Goal: Information Seeking & Learning: Learn about a topic

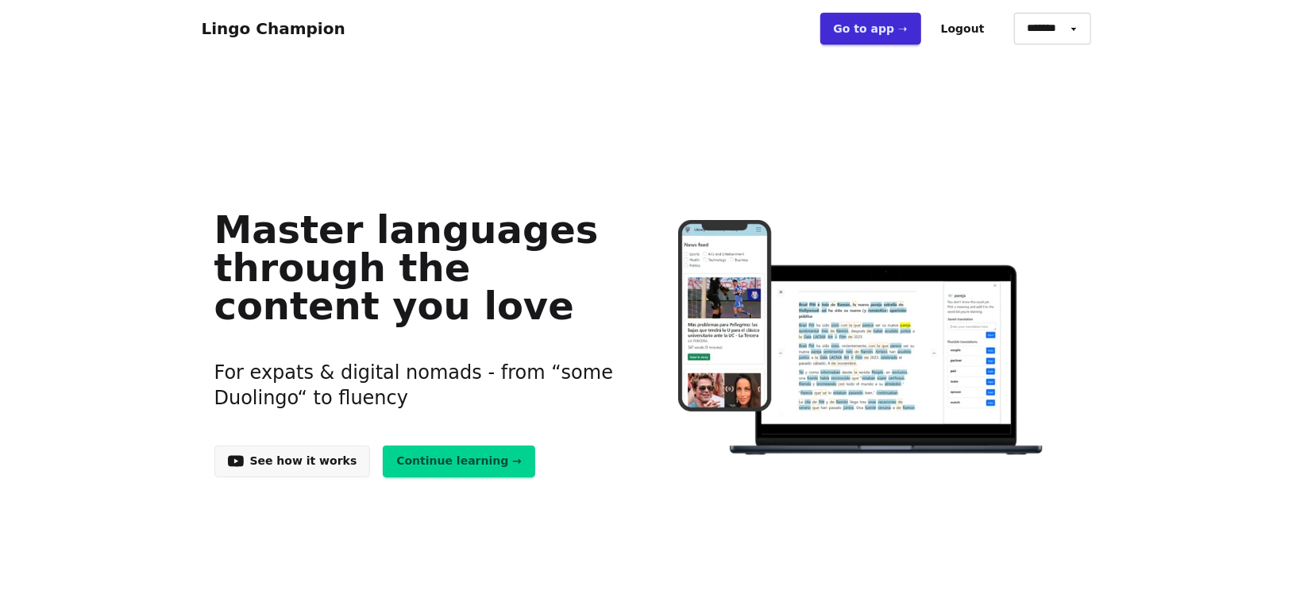
click at [901, 37] on link "Go to app ➝" at bounding box center [870, 29] width 101 height 32
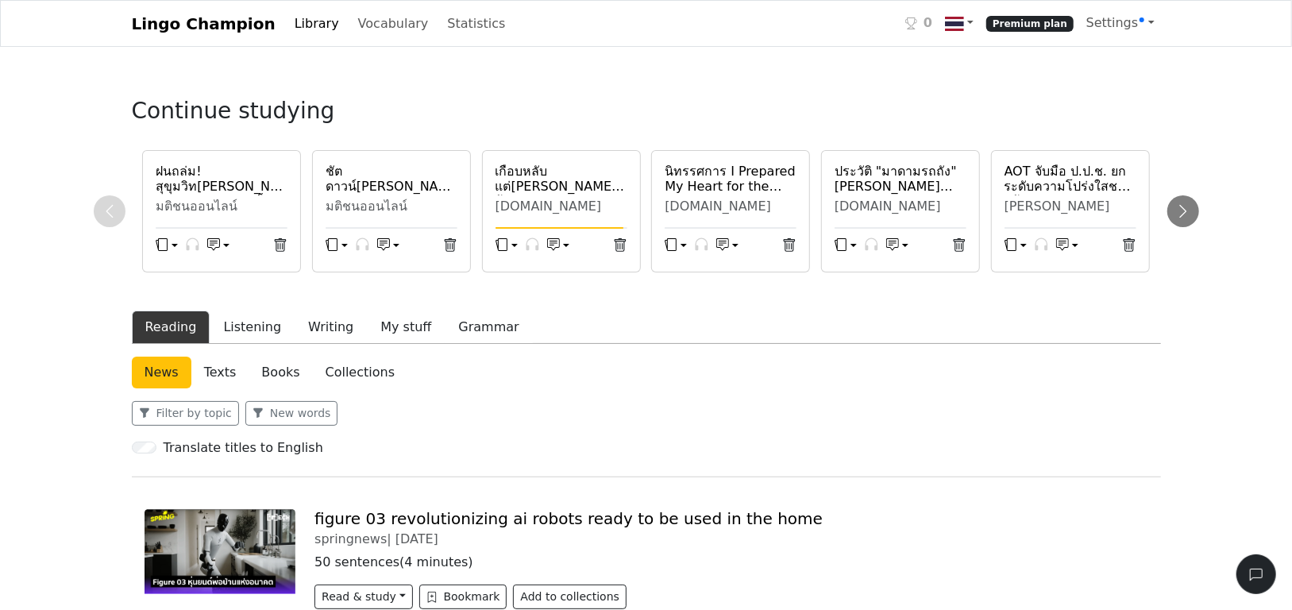
click at [303, 23] on link "Library" at bounding box center [316, 24] width 57 height 32
click at [1183, 209] on icon at bounding box center [1182, 210] width 7 height 13
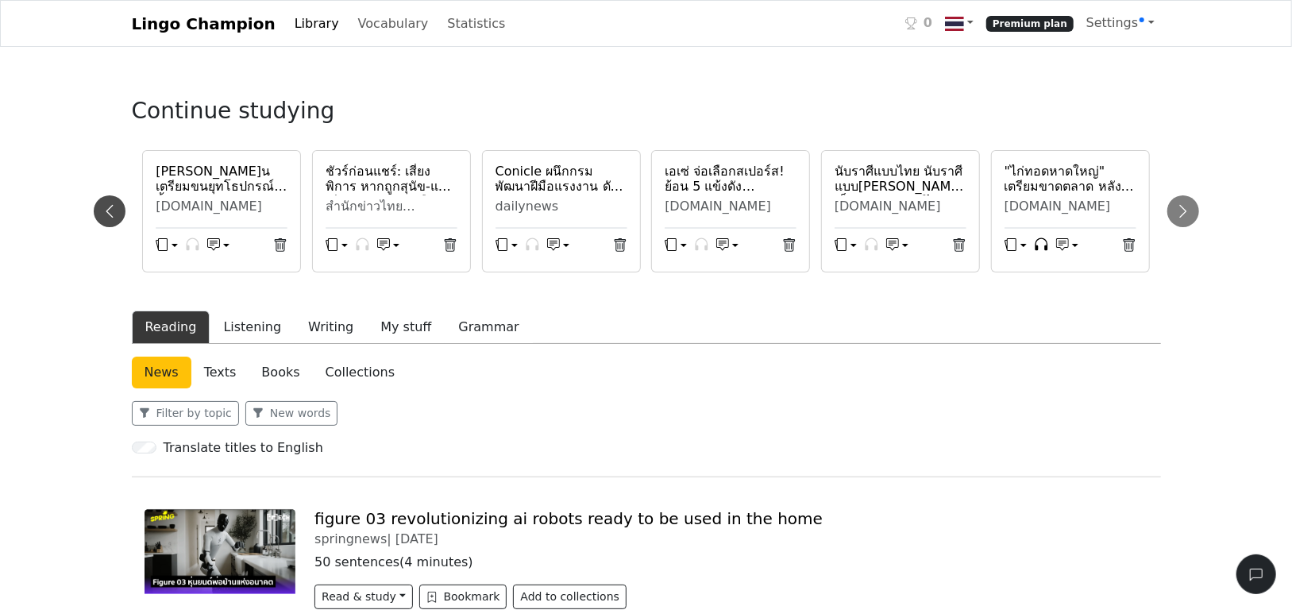
click at [109, 212] on icon at bounding box center [110, 211] width 16 height 16
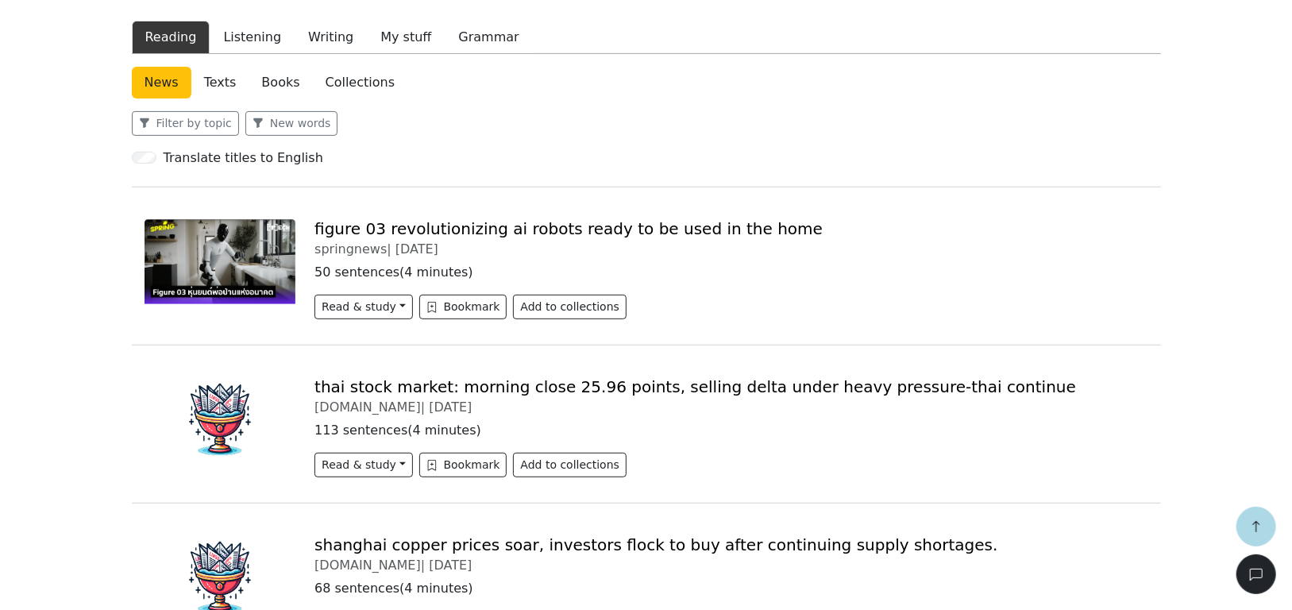
scroll to position [159, 0]
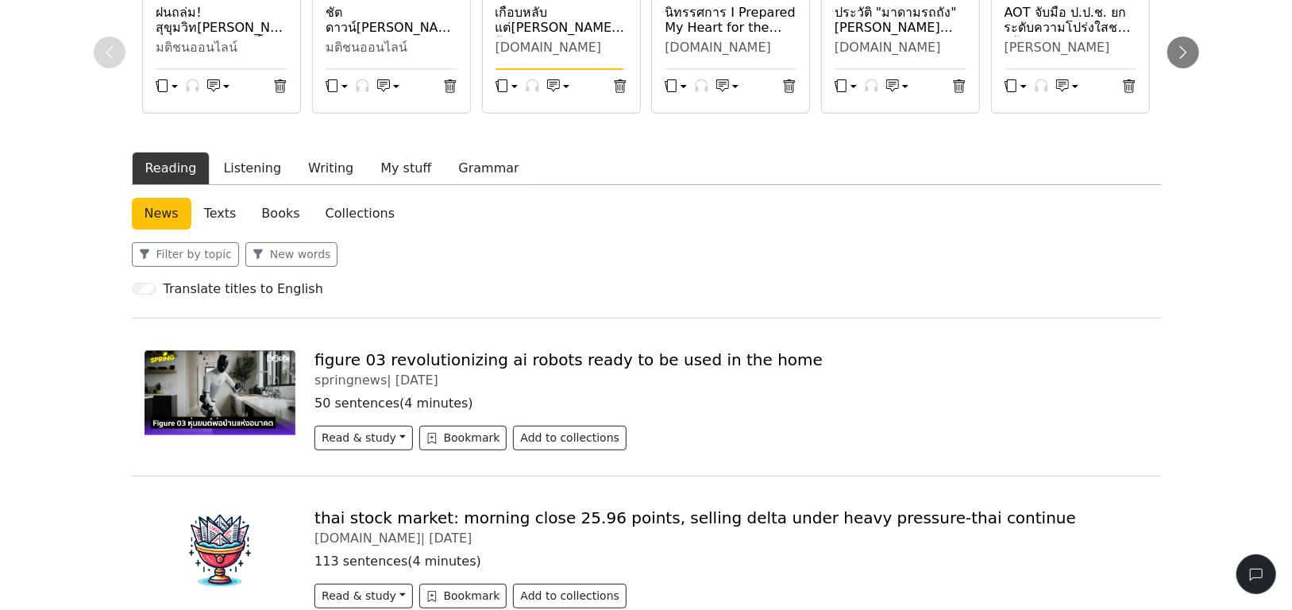
click at [221, 213] on link "Texts" at bounding box center [220, 214] width 58 height 32
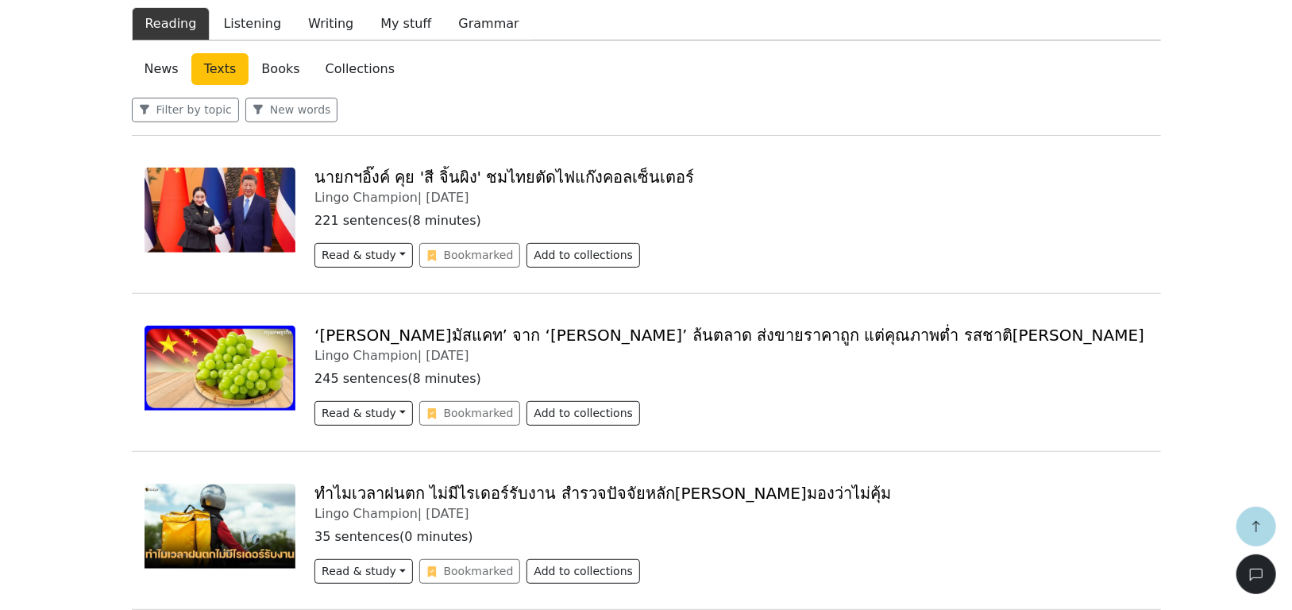
scroll to position [79, 0]
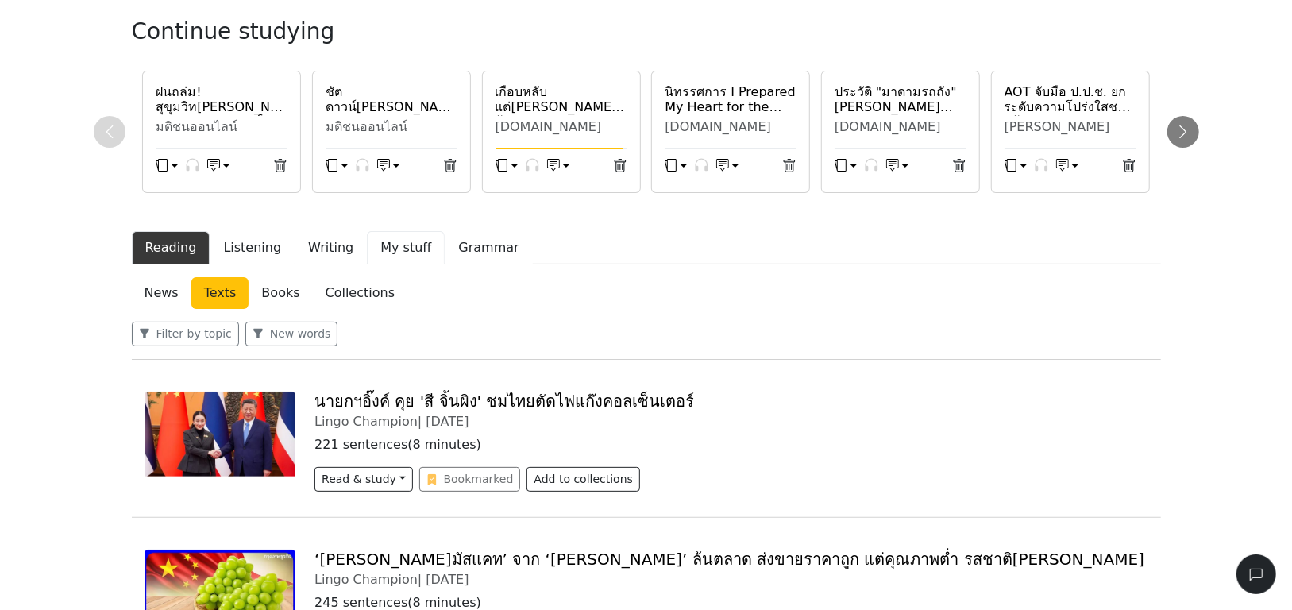
click at [375, 248] on button "My stuff" at bounding box center [406, 247] width 78 height 33
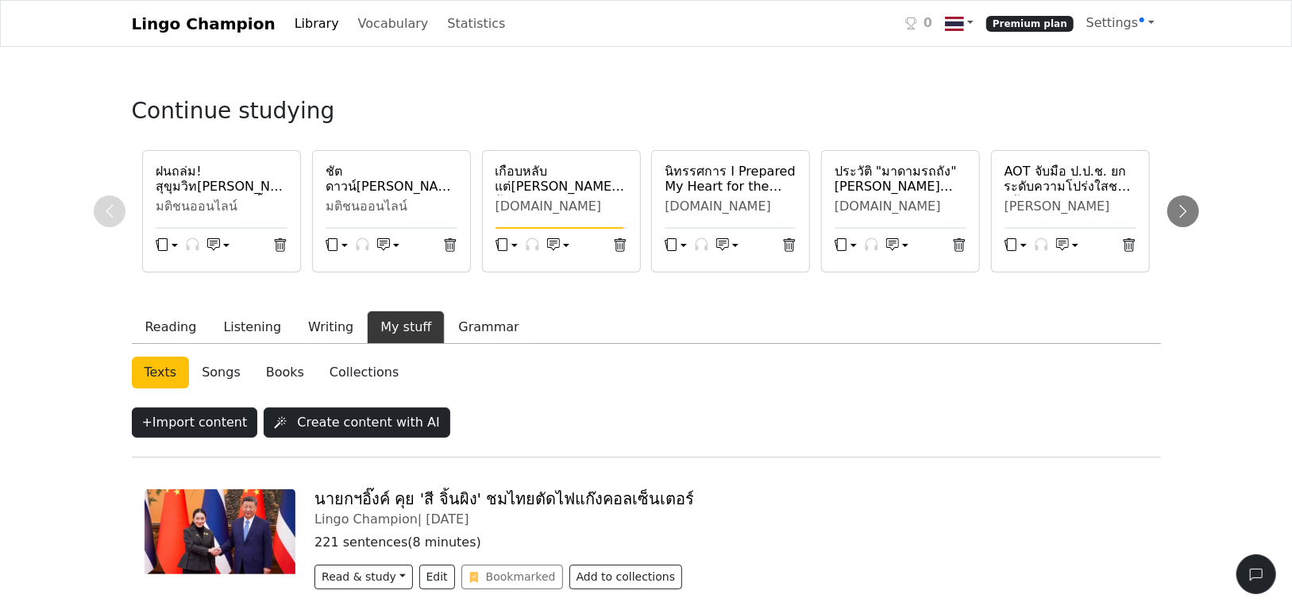
click at [200, 21] on link "Lingo Champion" at bounding box center [204, 24] width 144 height 32
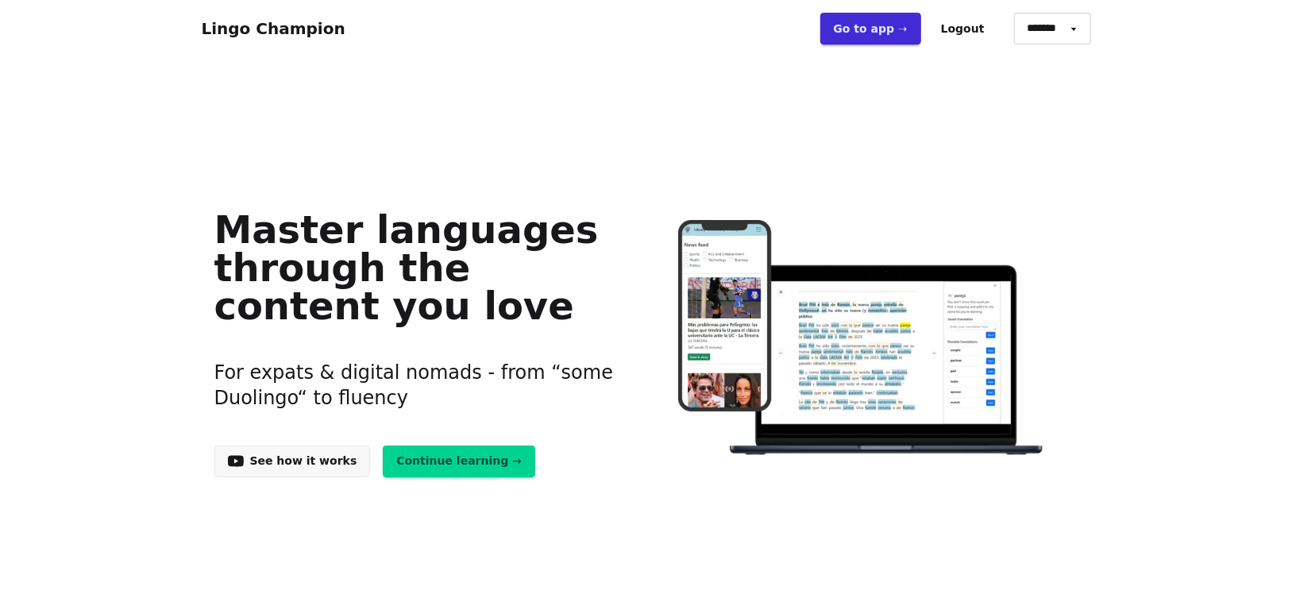
click at [901, 36] on link "Go to app ➝" at bounding box center [870, 29] width 101 height 32
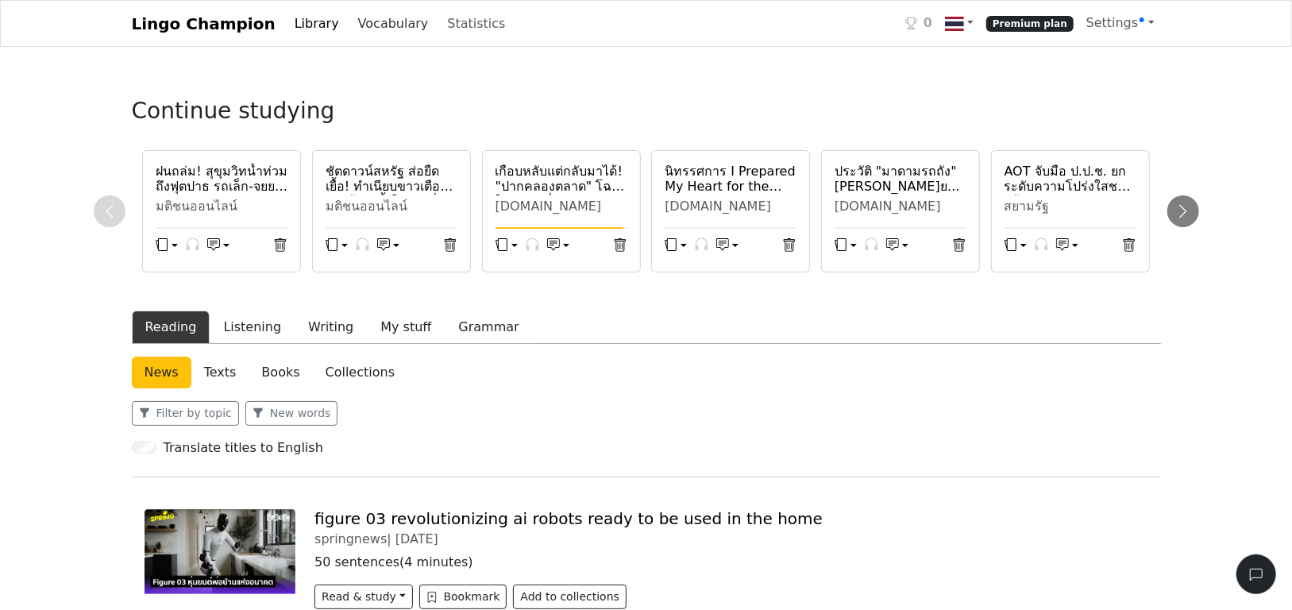
click at [387, 21] on link "Vocabulary" at bounding box center [393, 24] width 83 height 32
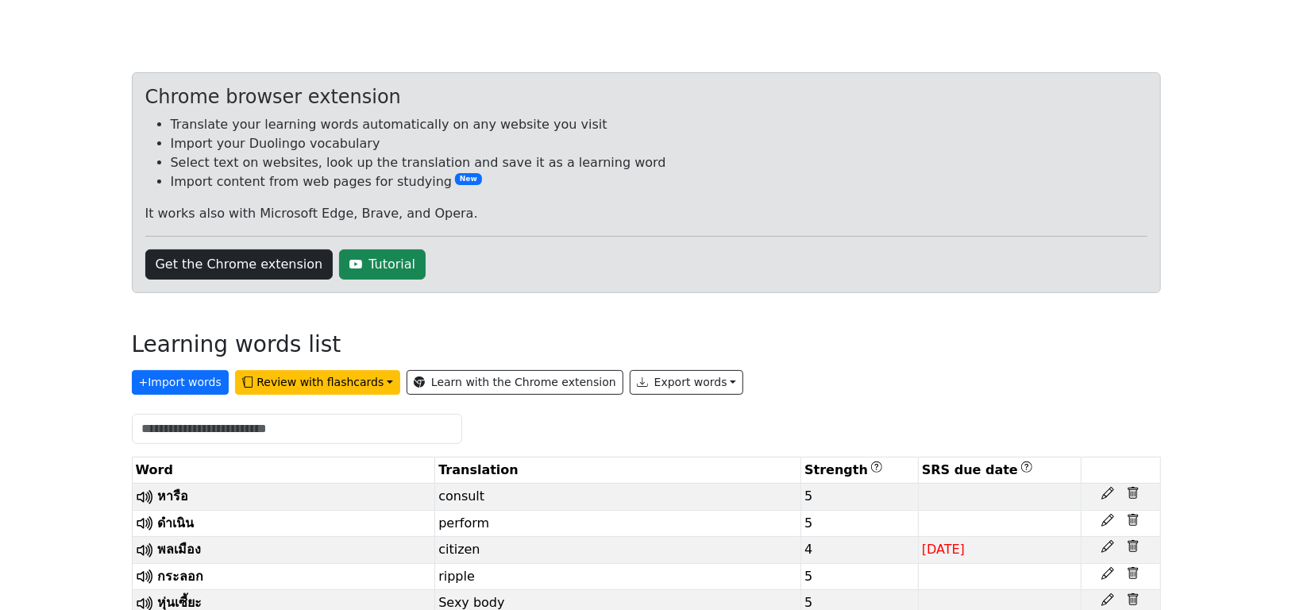
scroll to position [79, 0]
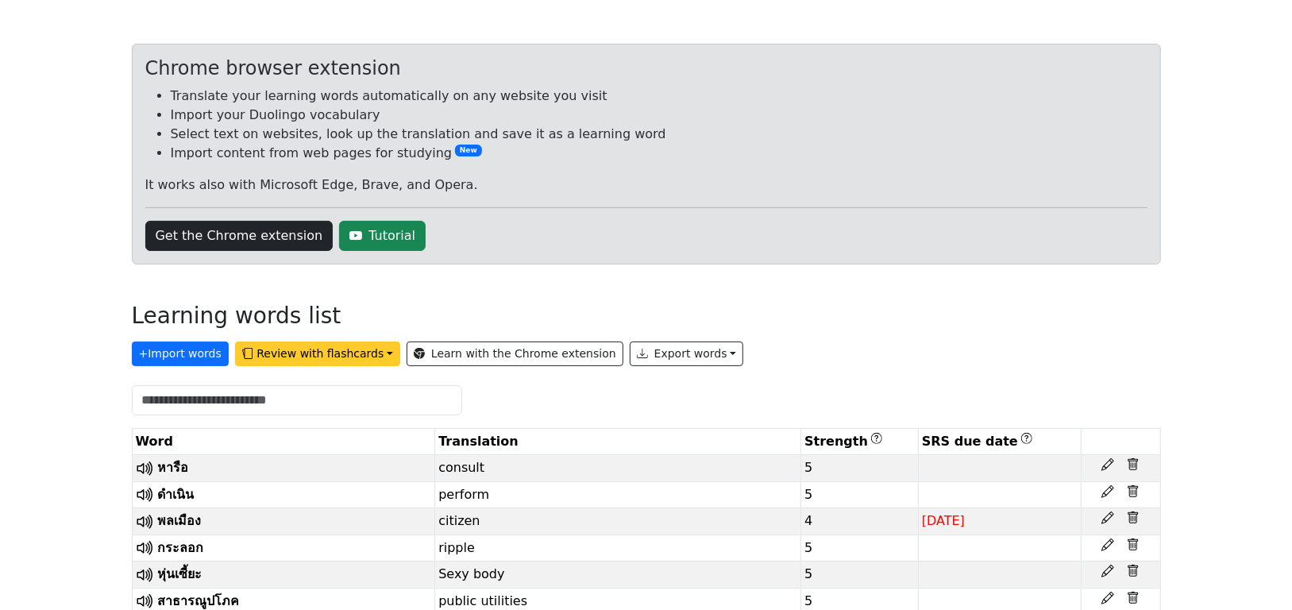
click at [331, 356] on button "Review with flashcards" at bounding box center [317, 353] width 165 height 25
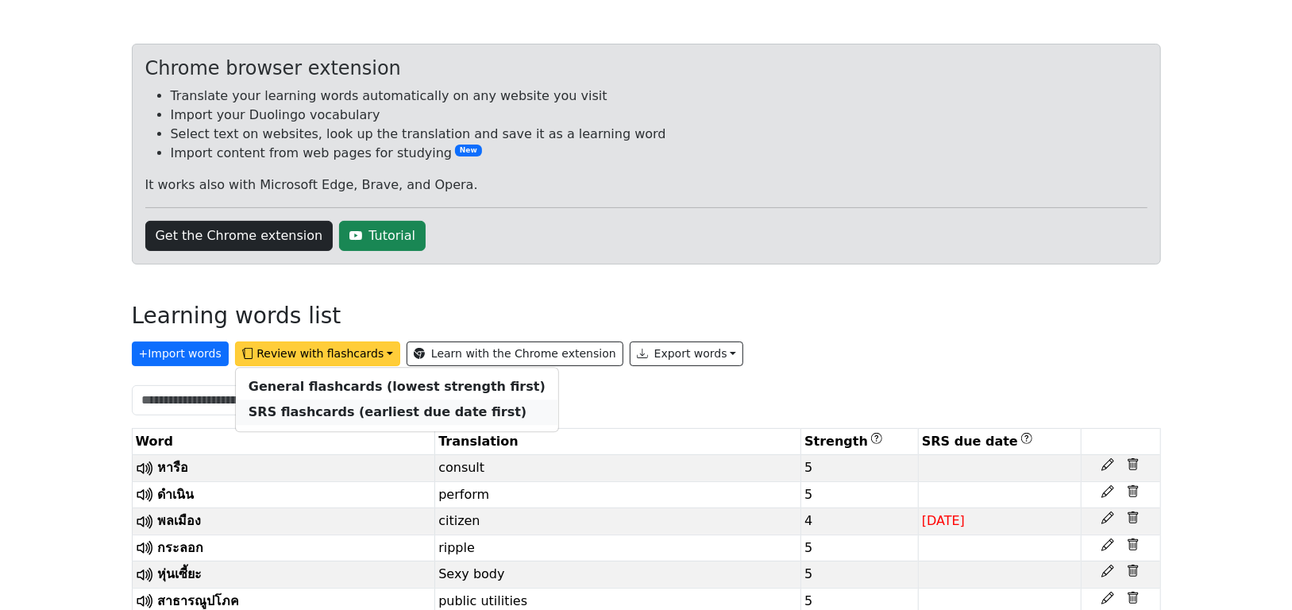
click at [329, 411] on strong "SRS flashcards (earliest due date first)" at bounding box center [387, 412] width 278 height 15
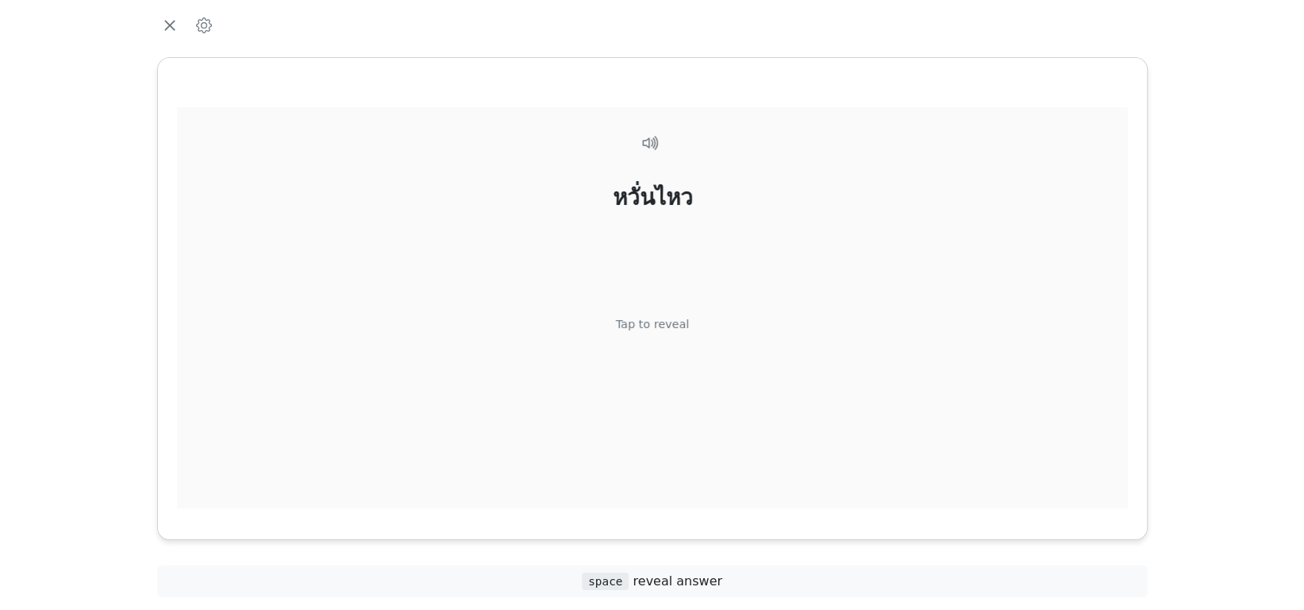
click at [660, 317] on div "Tap to reveal" at bounding box center [652, 325] width 74 height 17
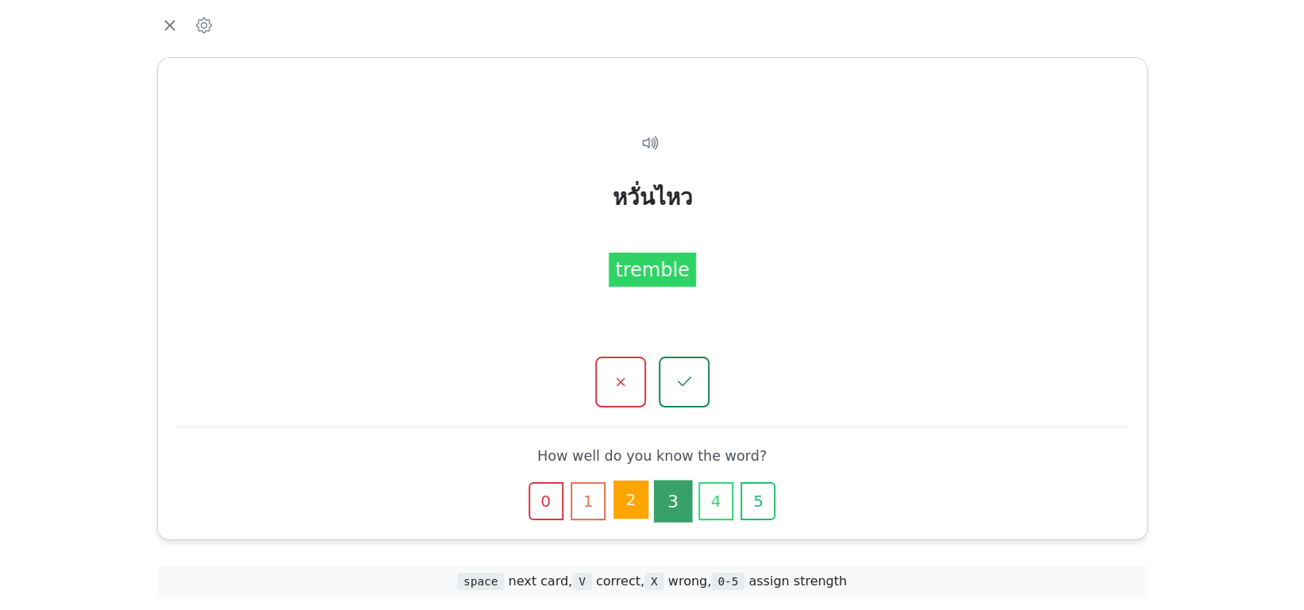
click at [633, 505] on button "2" at bounding box center [631, 499] width 35 height 38
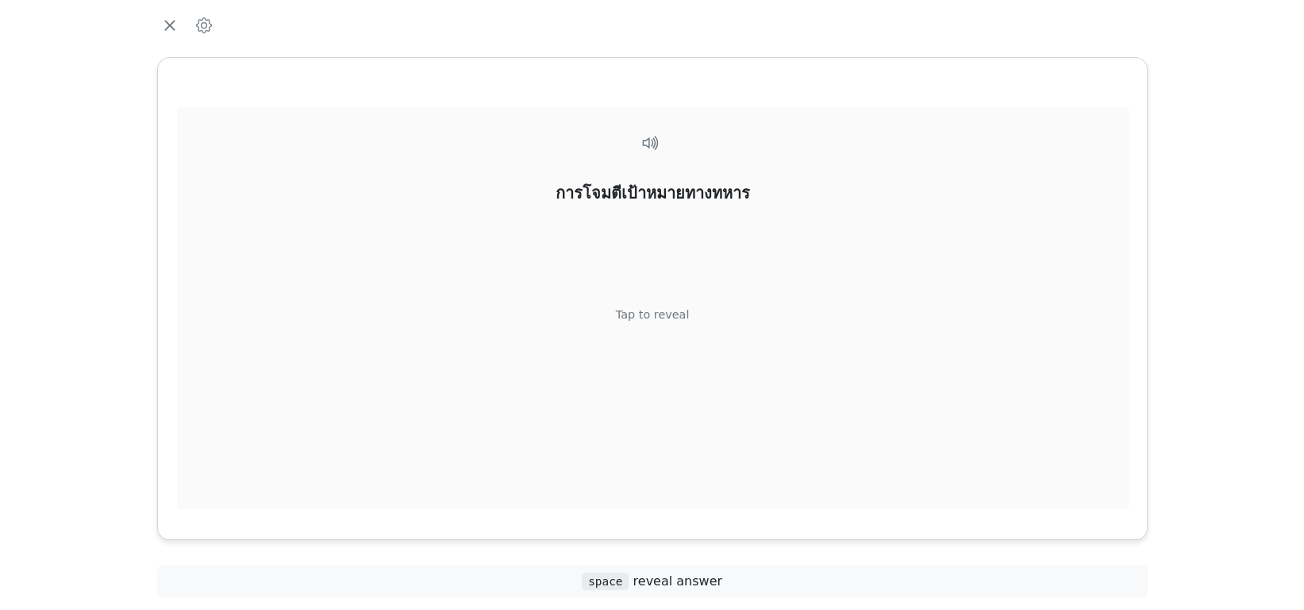
click at [657, 322] on div "Tap to reveal" at bounding box center [652, 315] width 74 height 17
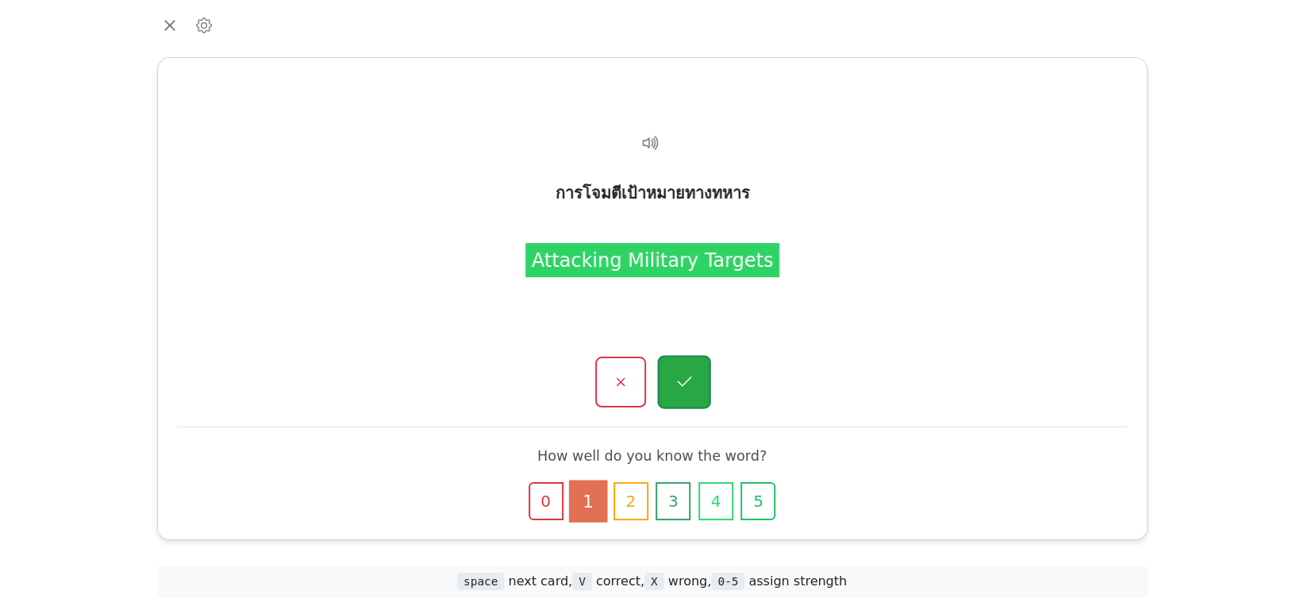
click at [679, 382] on icon "button" at bounding box center [684, 382] width 20 height 20
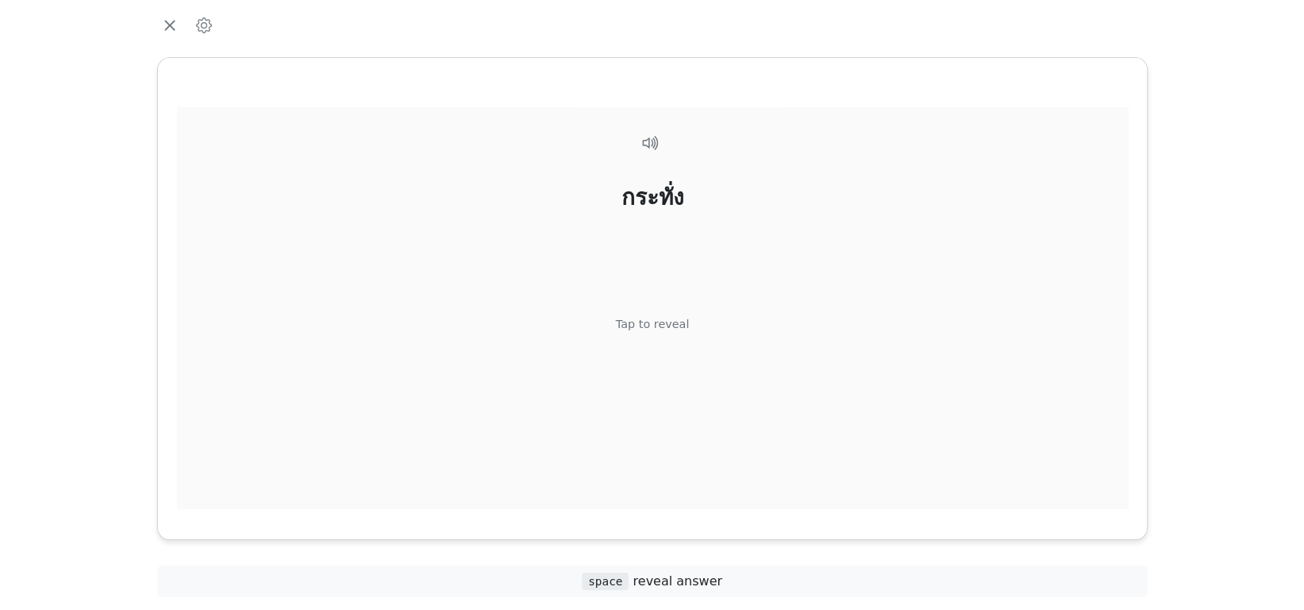
click at [685, 325] on div "กระทั่ง Tap to reveal" at bounding box center [652, 320] width 951 height 427
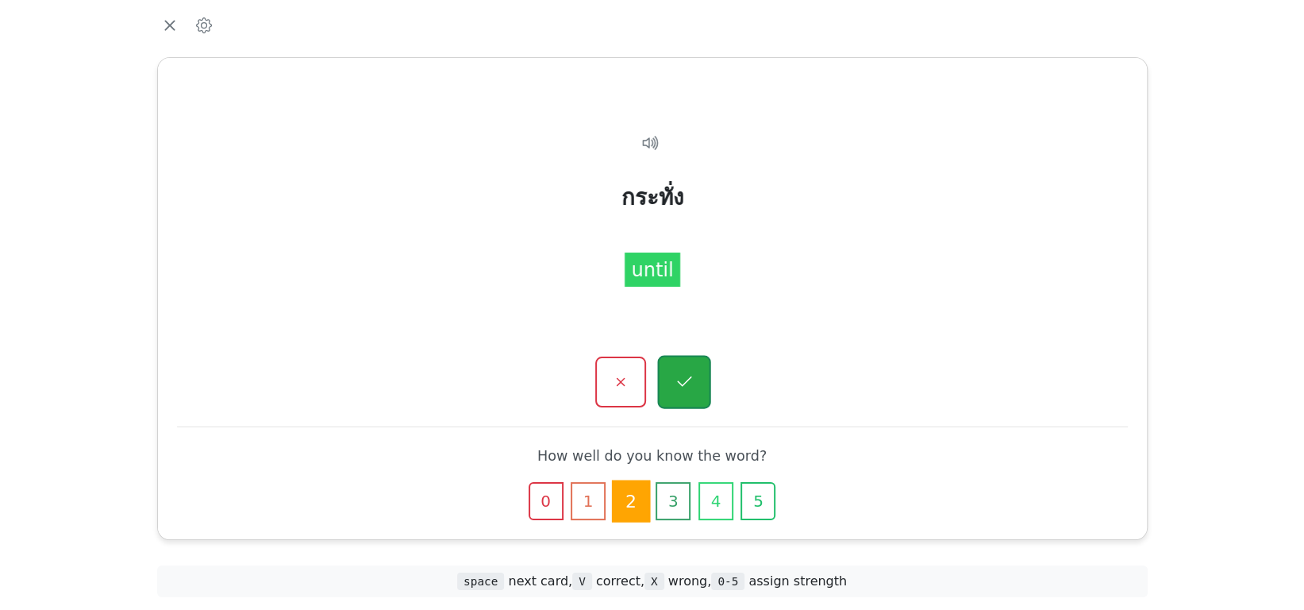
click at [678, 379] on icon "button" at bounding box center [684, 382] width 20 height 20
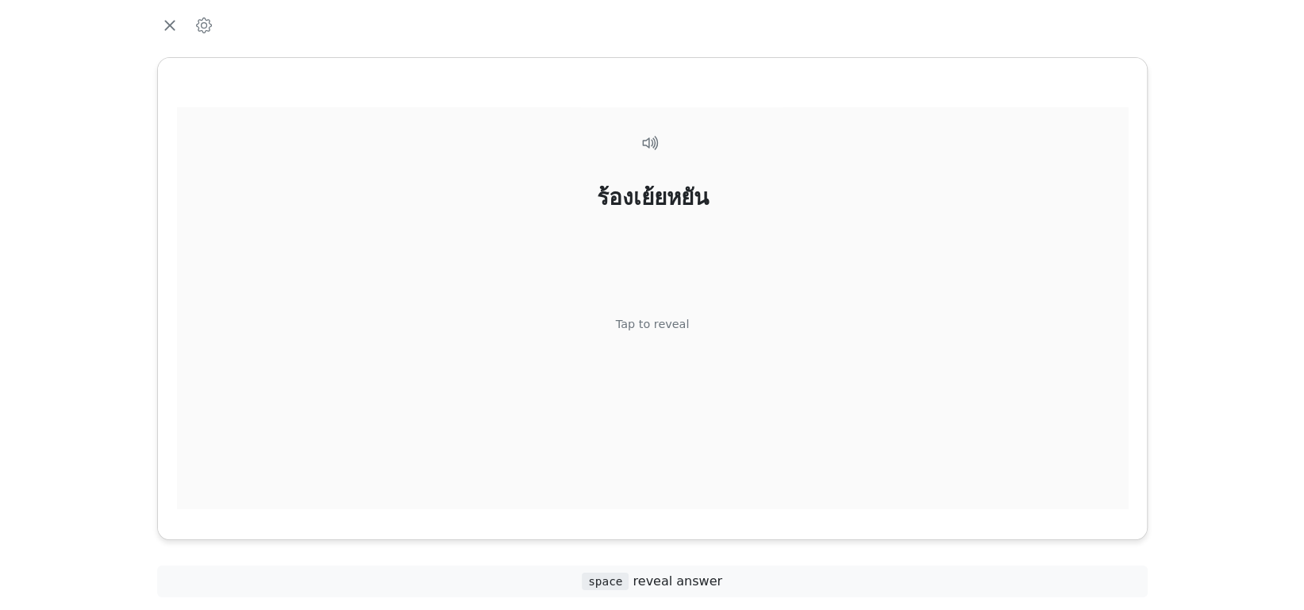
click at [673, 326] on div "Tap to reveal" at bounding box center [652, 325] width 74 height 17
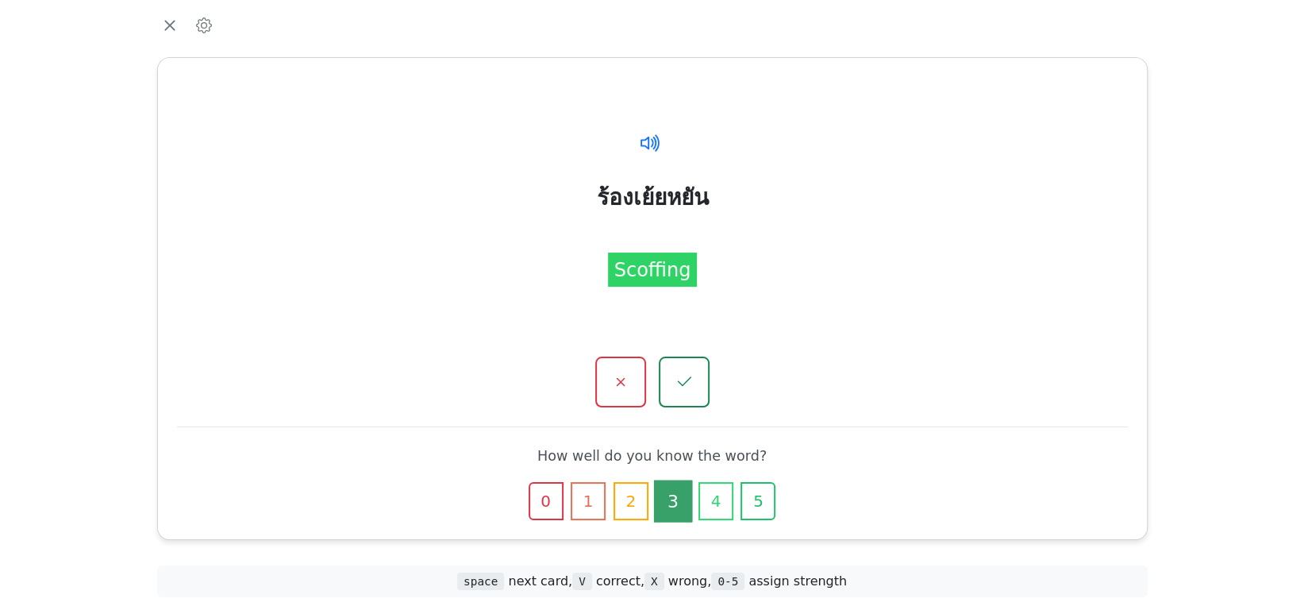
click at [653, 141] on icon at bounding box center [650, 142] width 23 height 23
click at [617, 509] on button "2" at bounding box center [631, 499] width 35 height 38
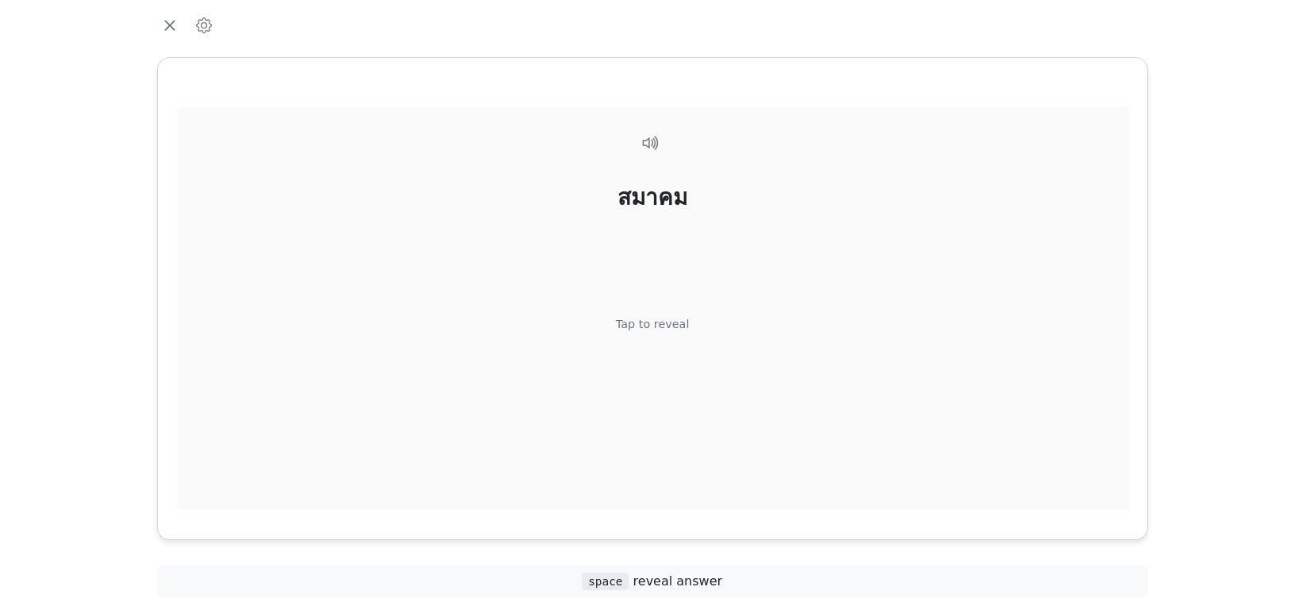
click at [652, 317] on div "Tap to reveal" at bounding box center [652, 325] width 74 height 17
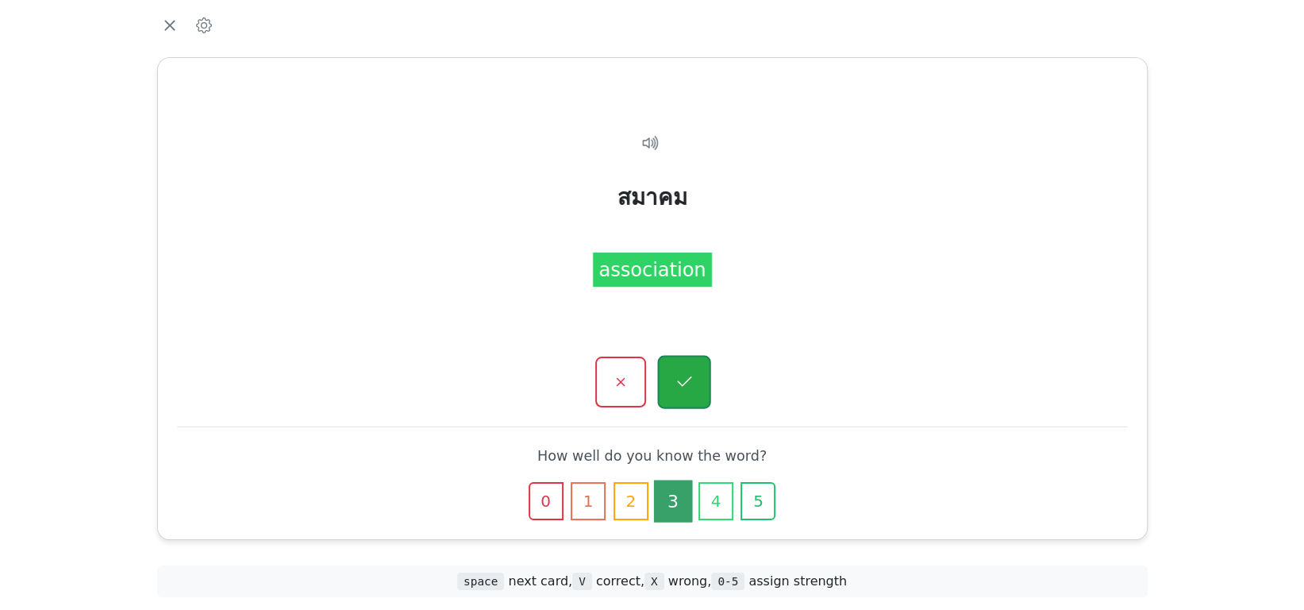
click at [679, 392] on button "button" at bounding box center [683, 382] width 53 height 53
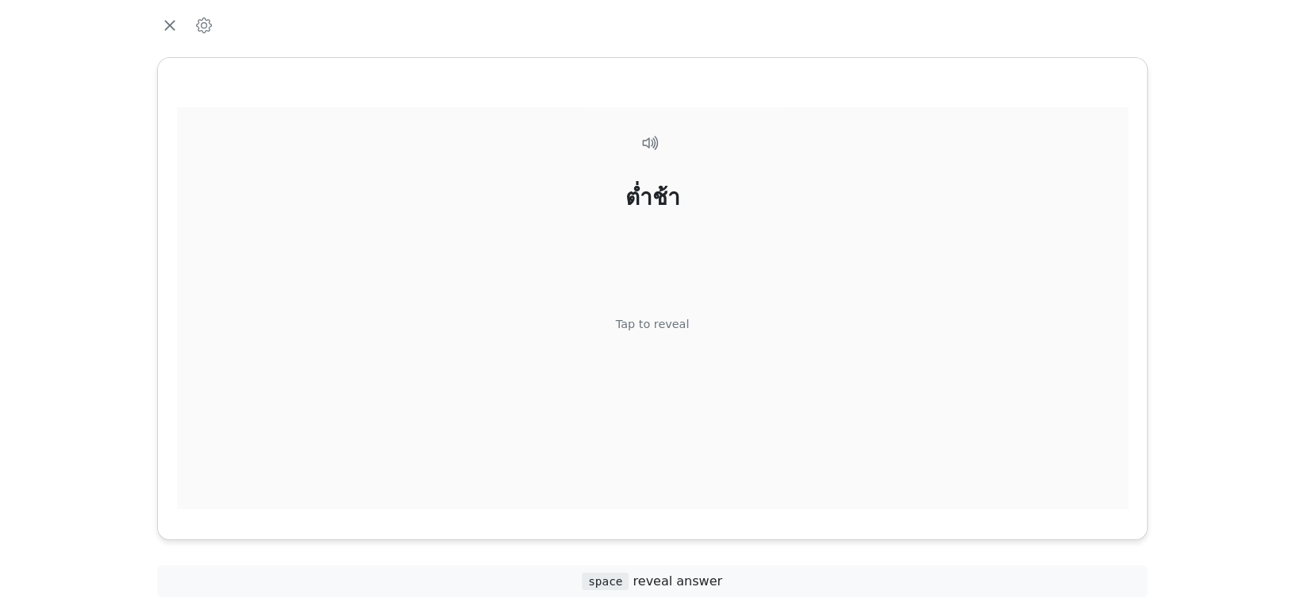
click at [670, 321] on div "Tap to reveal" at bounding box center [652, 325] width 74 height 17
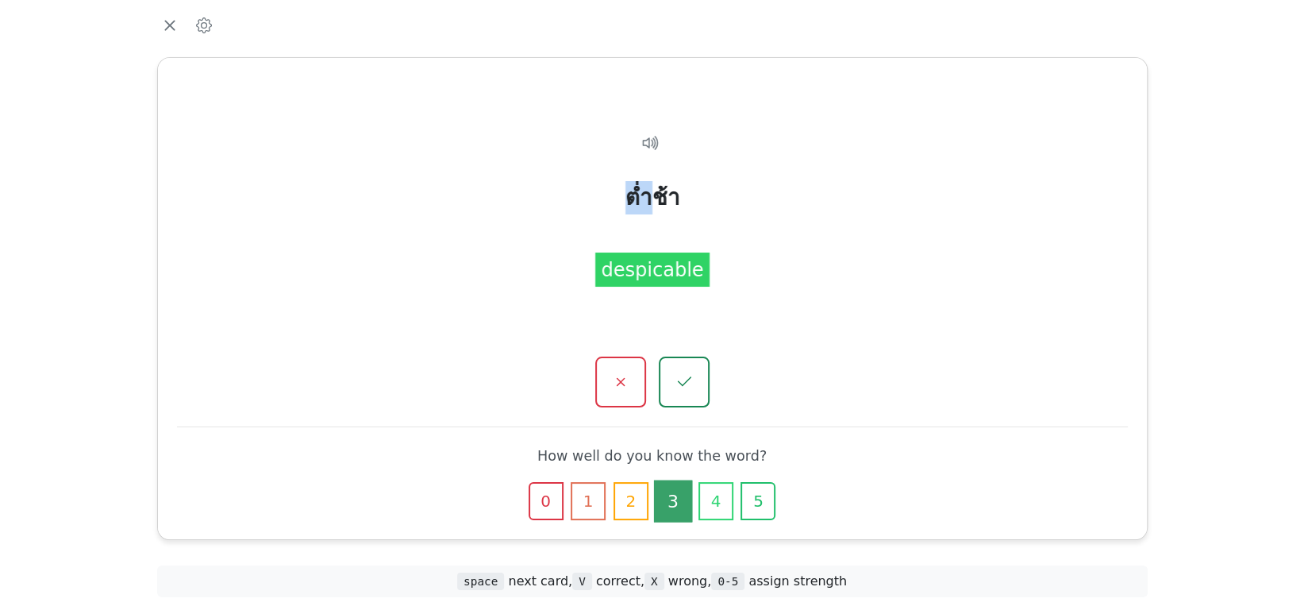
drag, startPoint x: 629, startPoint y: 199, endPoint x: 647, endPoint y: 197, distance: 17.6
click at [647, 197] on div "ต่ำช้า" at bounding box center [652, 198] width 55 height 33
click at [754, 235] on div "ต่ำช้า despicable" at bounding box center [652, 320] width 951 height 427
click at [708, 383] on button "button" at bounding box center [683, 382] width 53 height 53
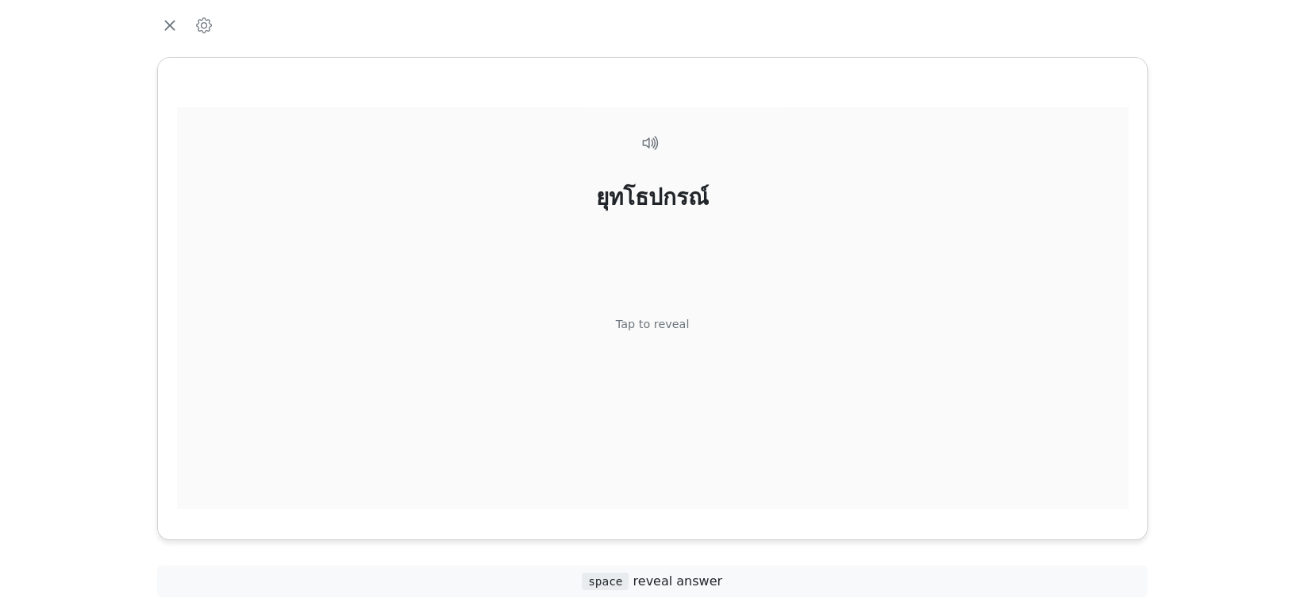
click at [686, 342] on div "ยุทโธปกรณ์ Tap to reveal" at bounding box center [652, 320] width 951 height 427
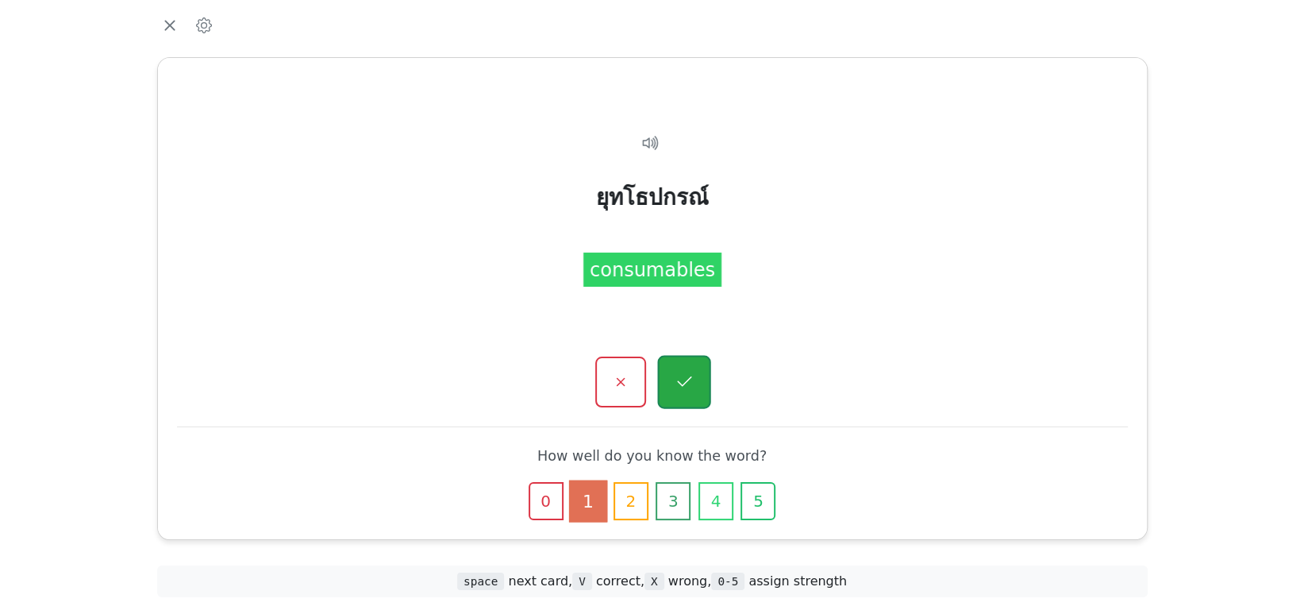
click at [680, 382] on icon "button" at bounding box center [684, 382] width 20 height 20
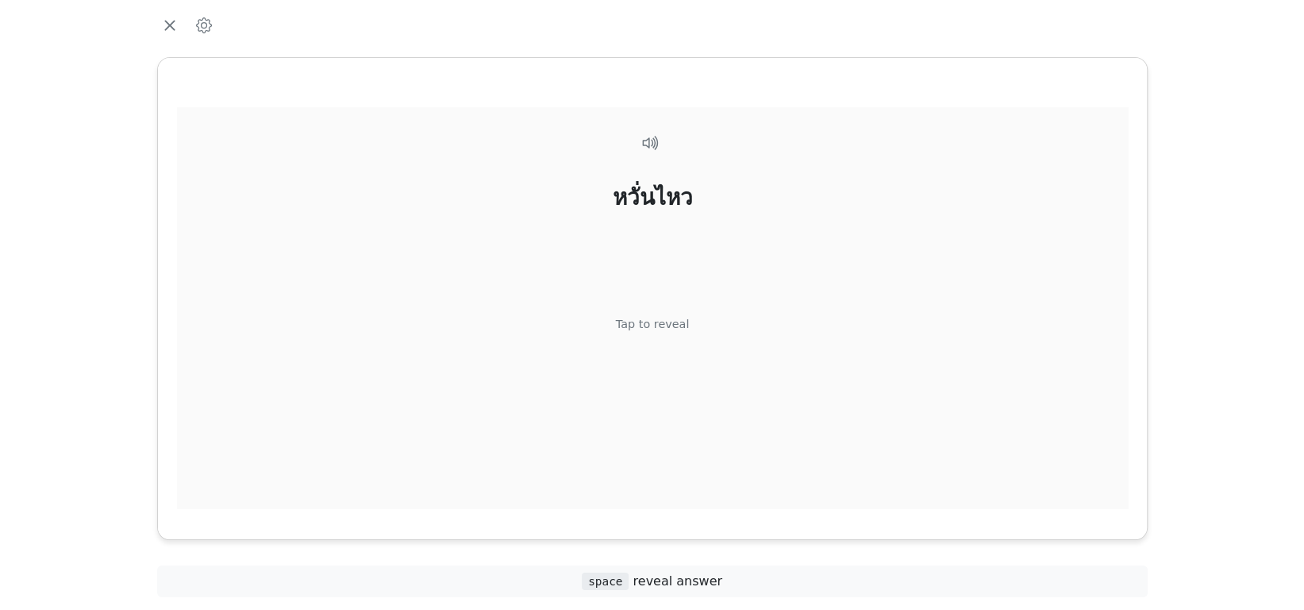
click at [668, 318] on div "Tap to reveal" at bounding box center [652, 325] width 74 height 17
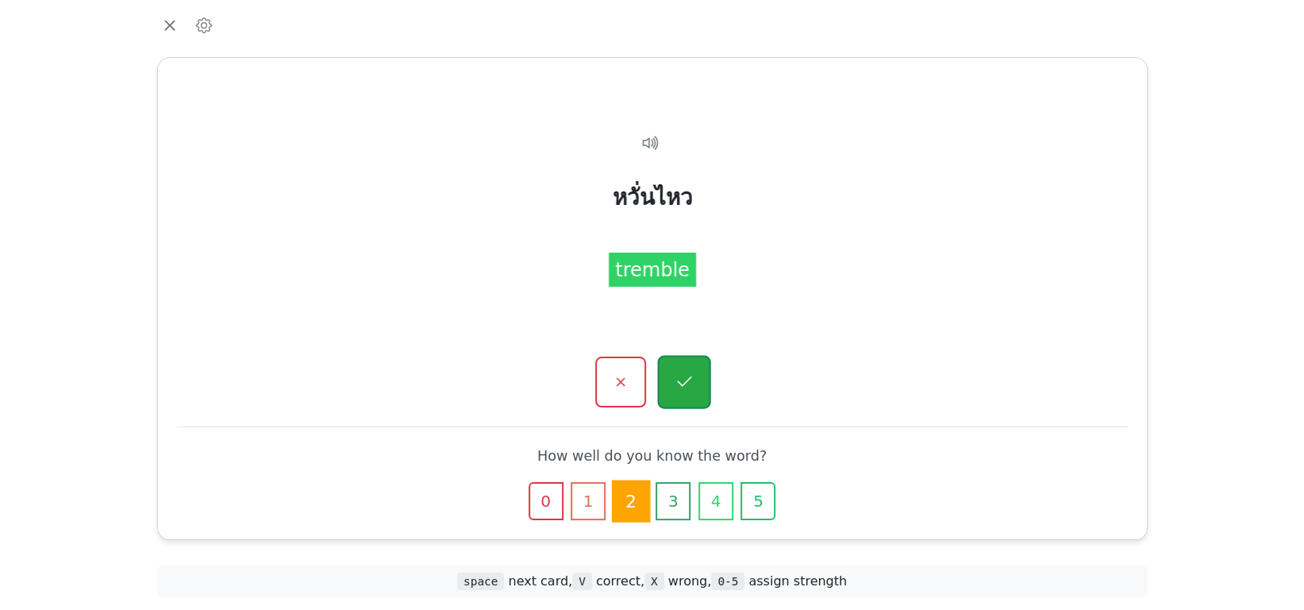
click at [683, 373] on icon "button" at bounding box center [684, 382] width 20 height 20
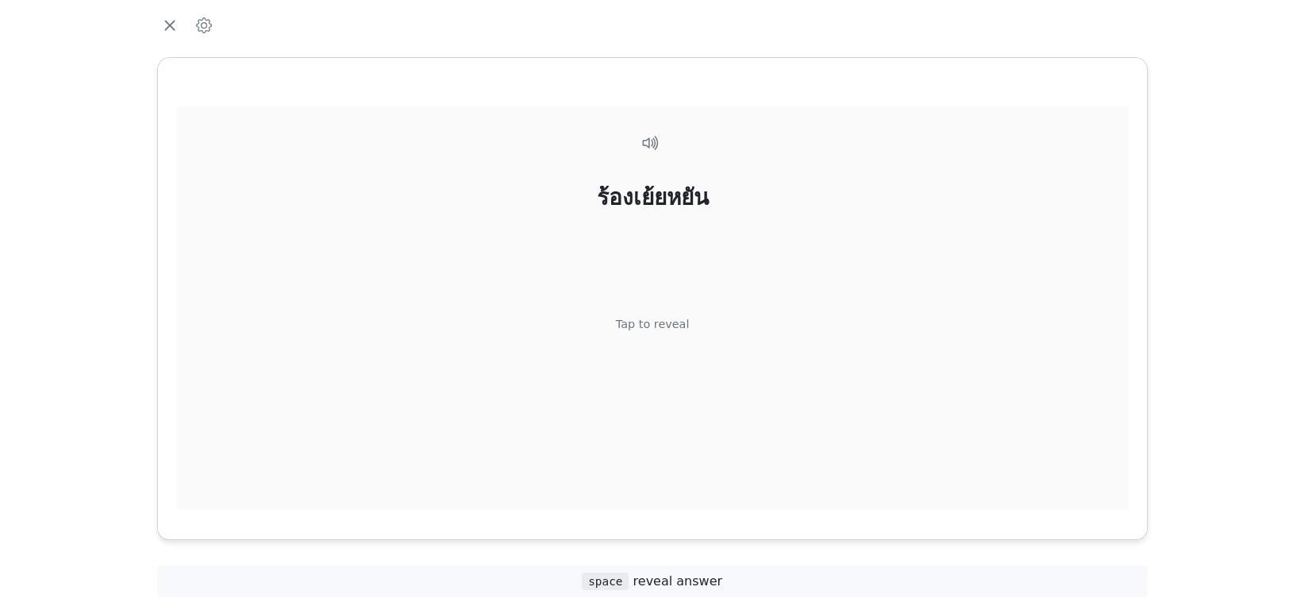
click at [685, 346] on div "ร้องเย้ยหยัน Tap to reveal" at bounding box center [652, 320] width 951 height 427
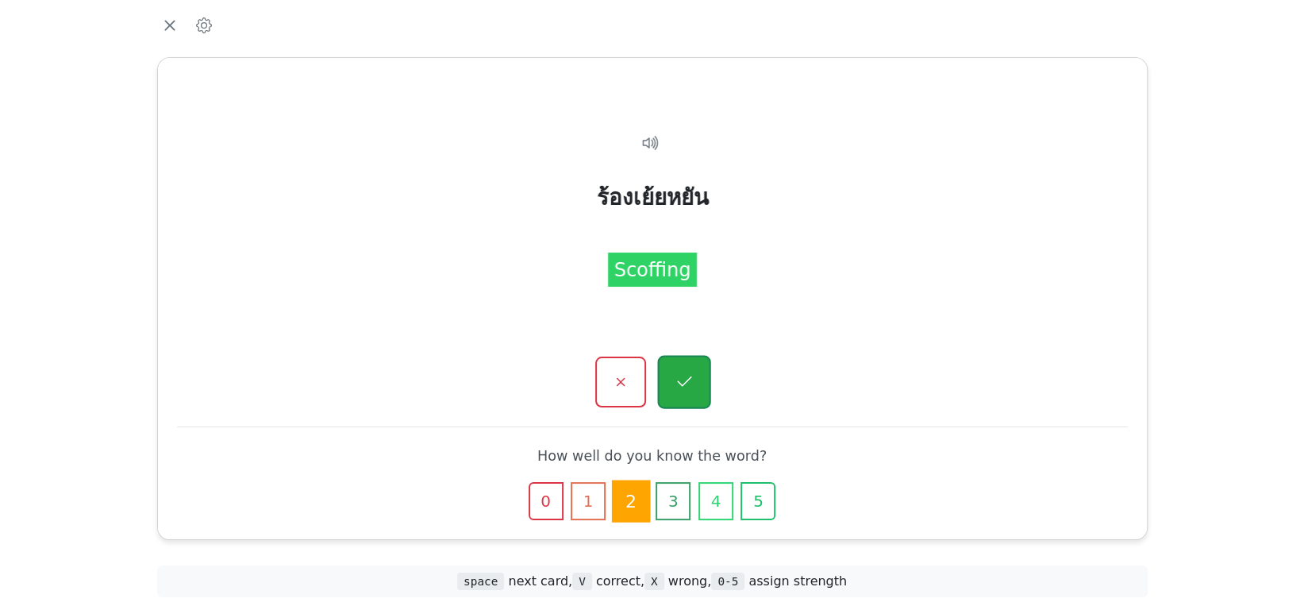
click at [685, 370] on button "button" at bounding box center [683, 382] width 53 height 53
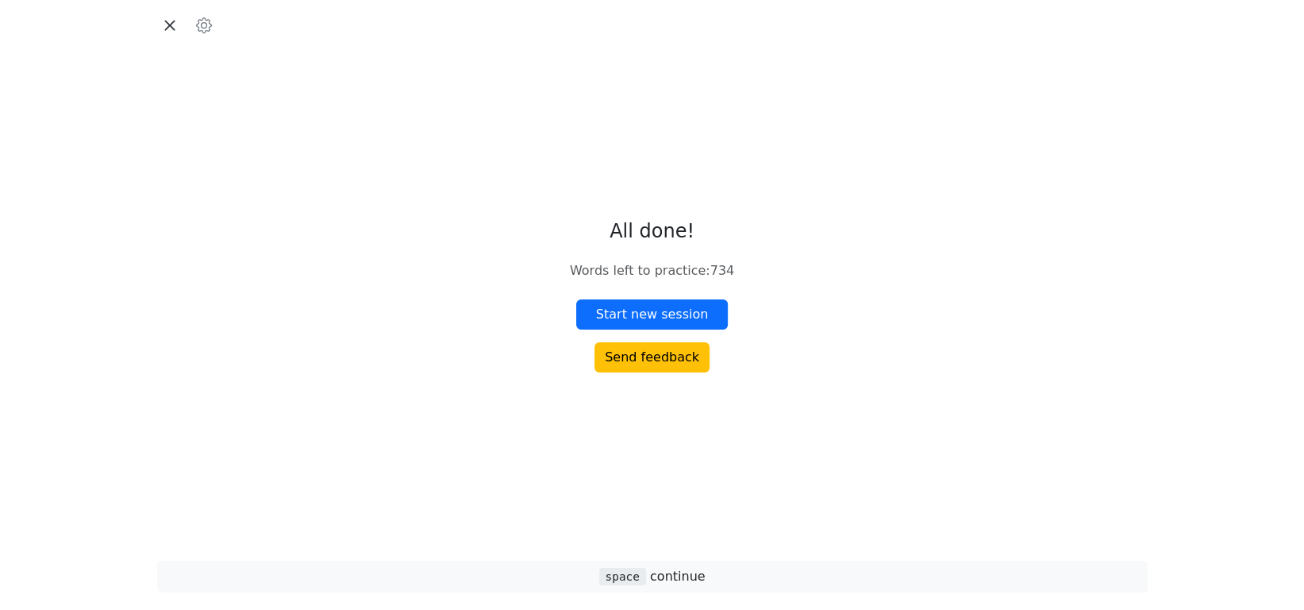
click at [169, 21] on icon "button" at bounding box center [170, 25] width 24 height 24
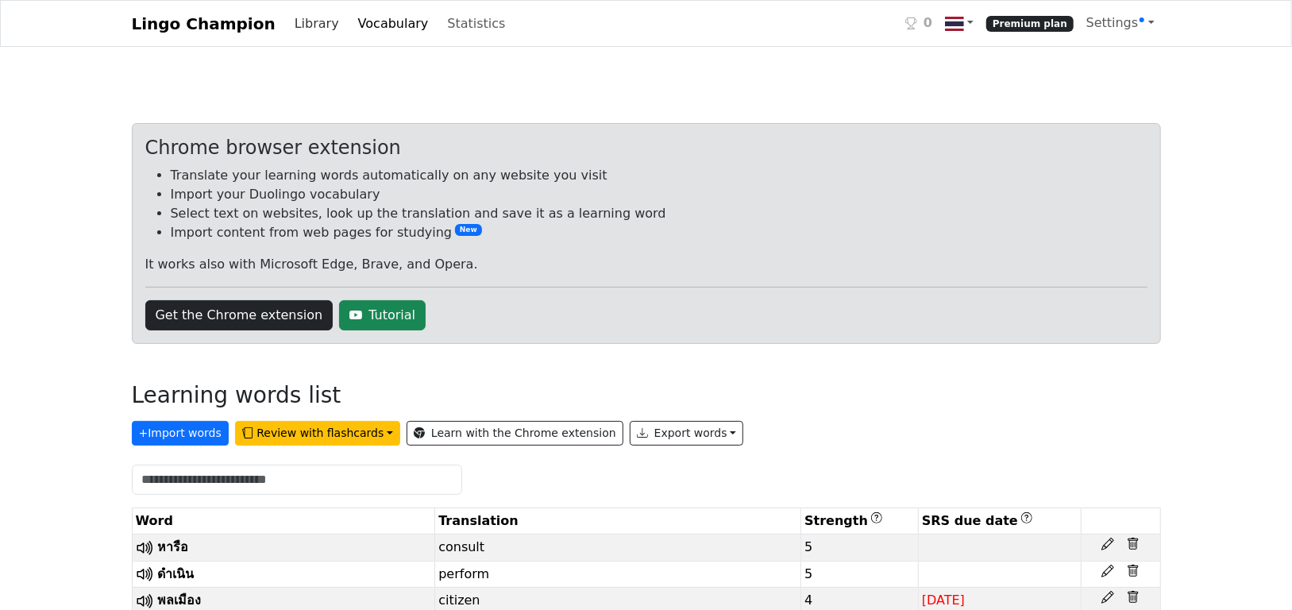
click at [288, 26] on link "Library" at bounding box center [316, 24] width 57 height 32
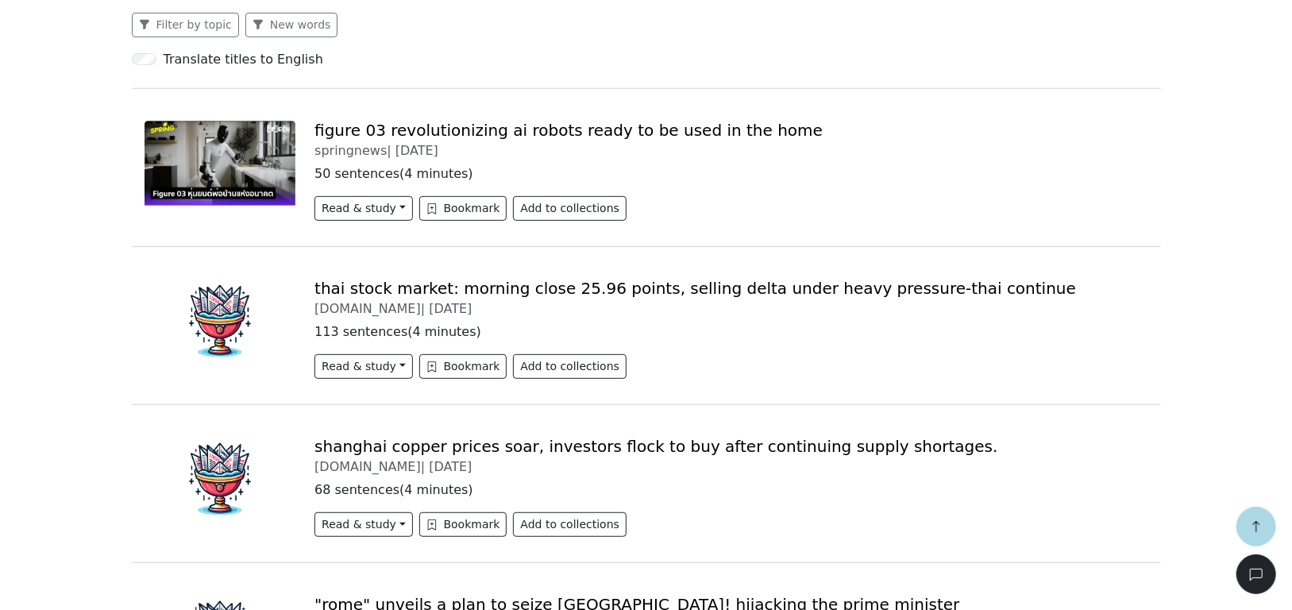
scroll to position [159, 0]
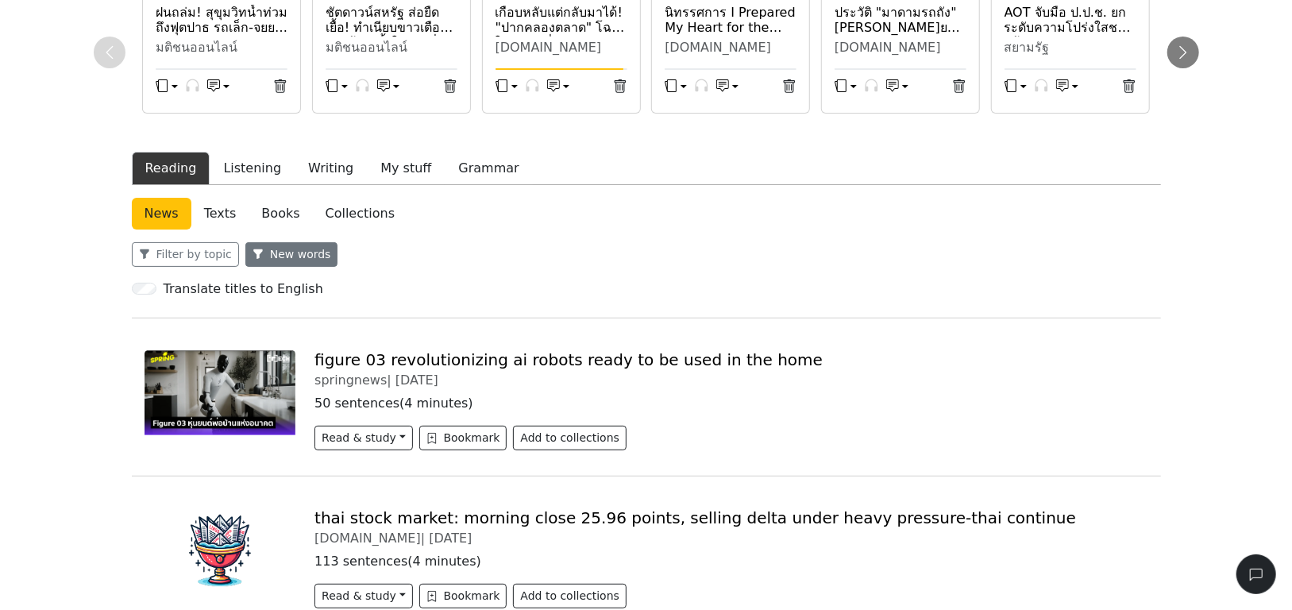
click at [253, 252] on icon "button" at bounding box center [257, 254] width 9 height 10
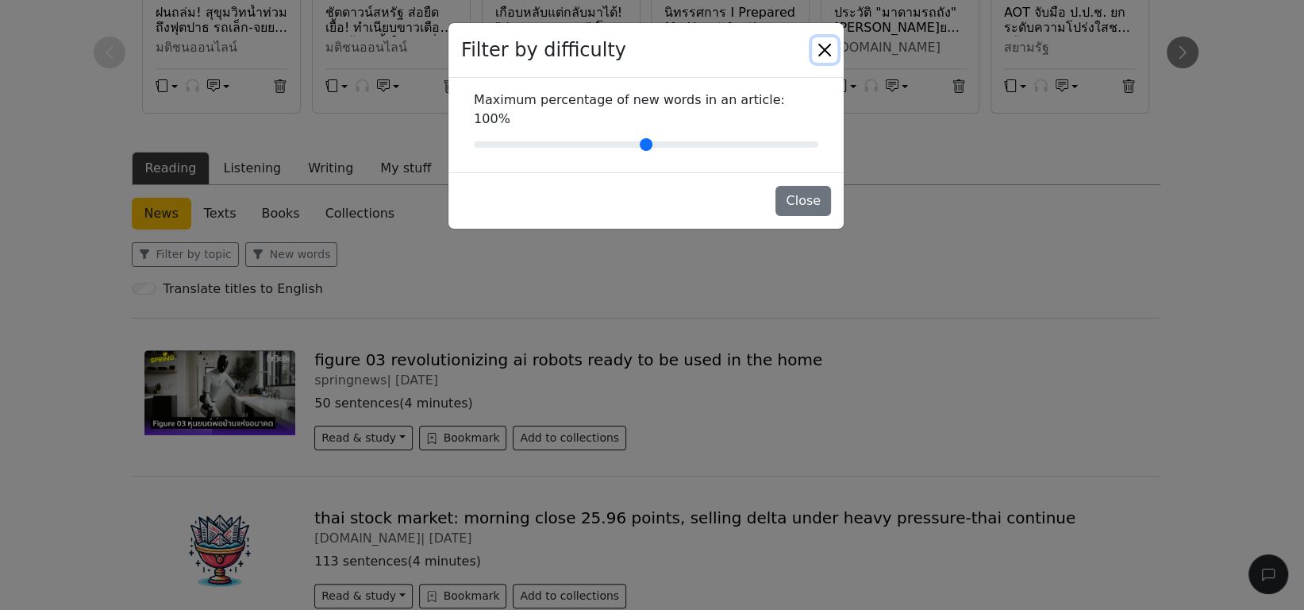
click at [826, 50] on button "Close" at bounding box center [824, 49] width 25 height 25
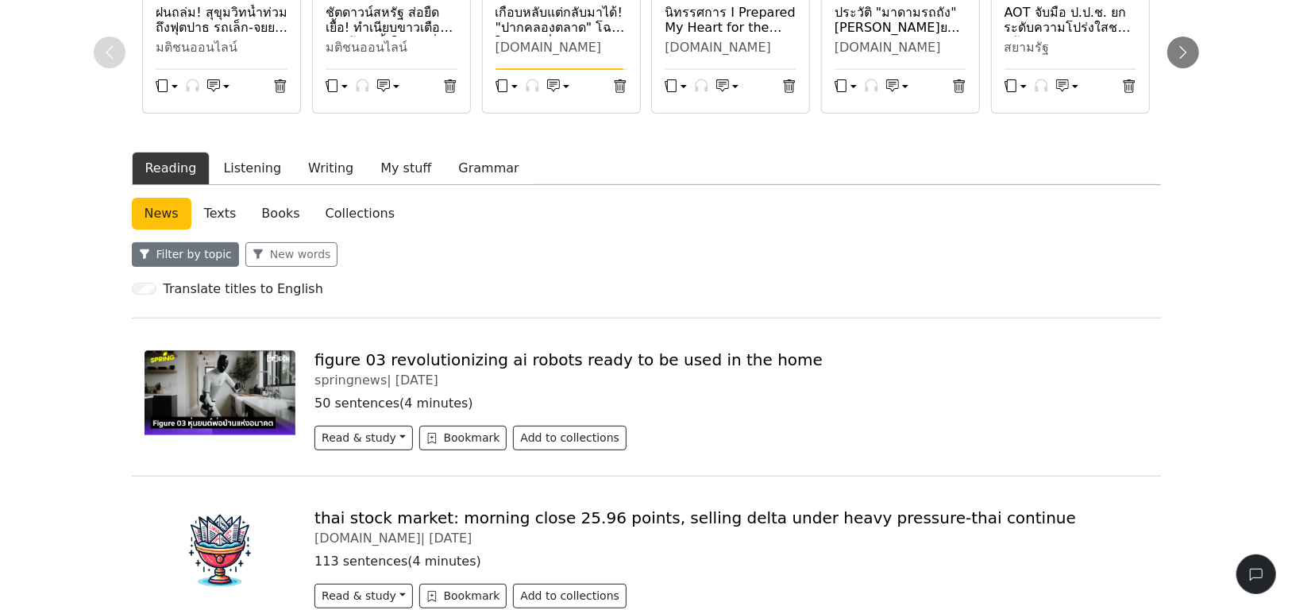
click at [187, 254] on button "Filter by topic" at bounding box center [185, 254] width 107 height 25
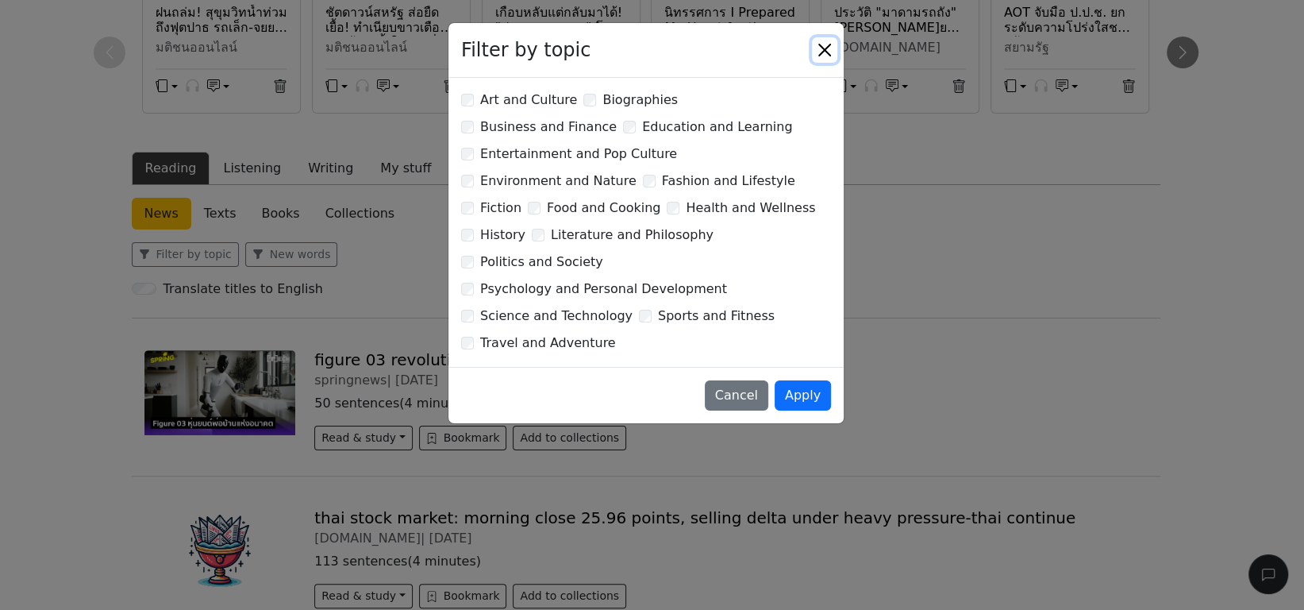
click at [827, 52] on button "Close" at bounding box center [824, 49] width 25 height 25
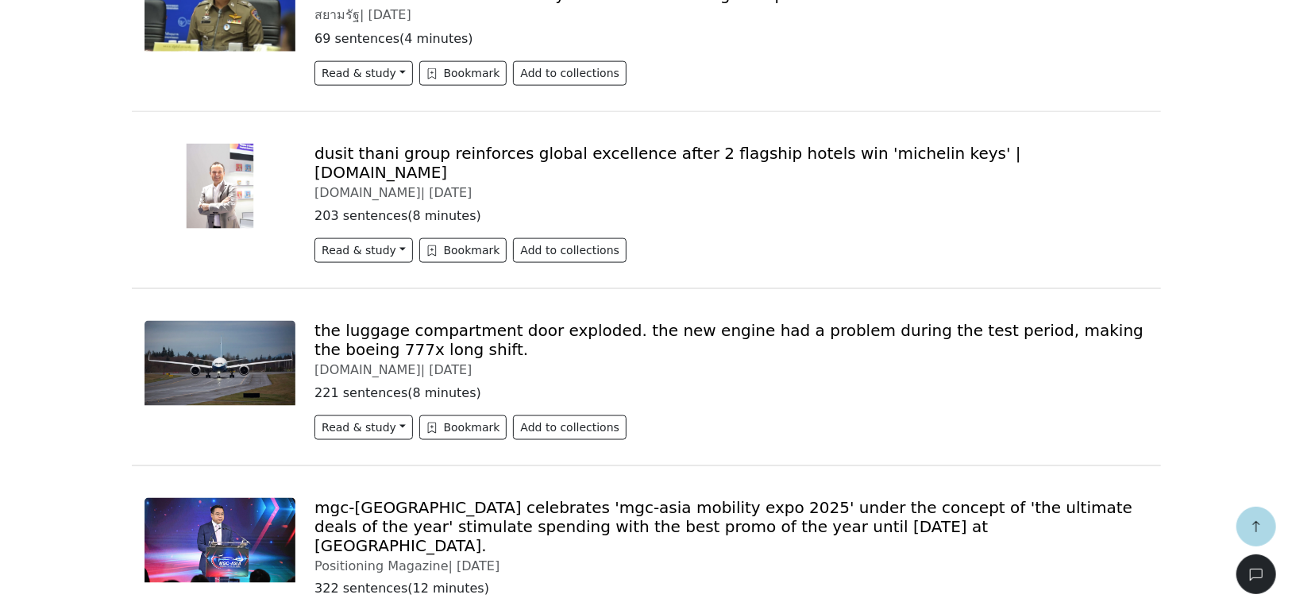
scroll to position [4965, 0]
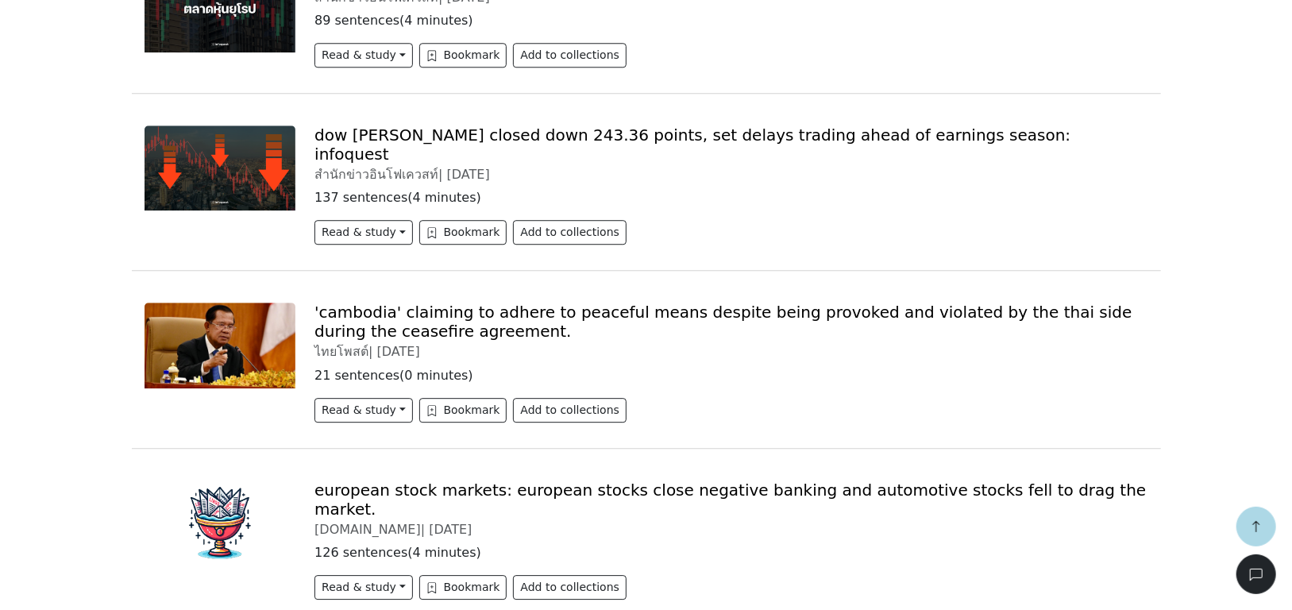
scroll to position [6314, 0]
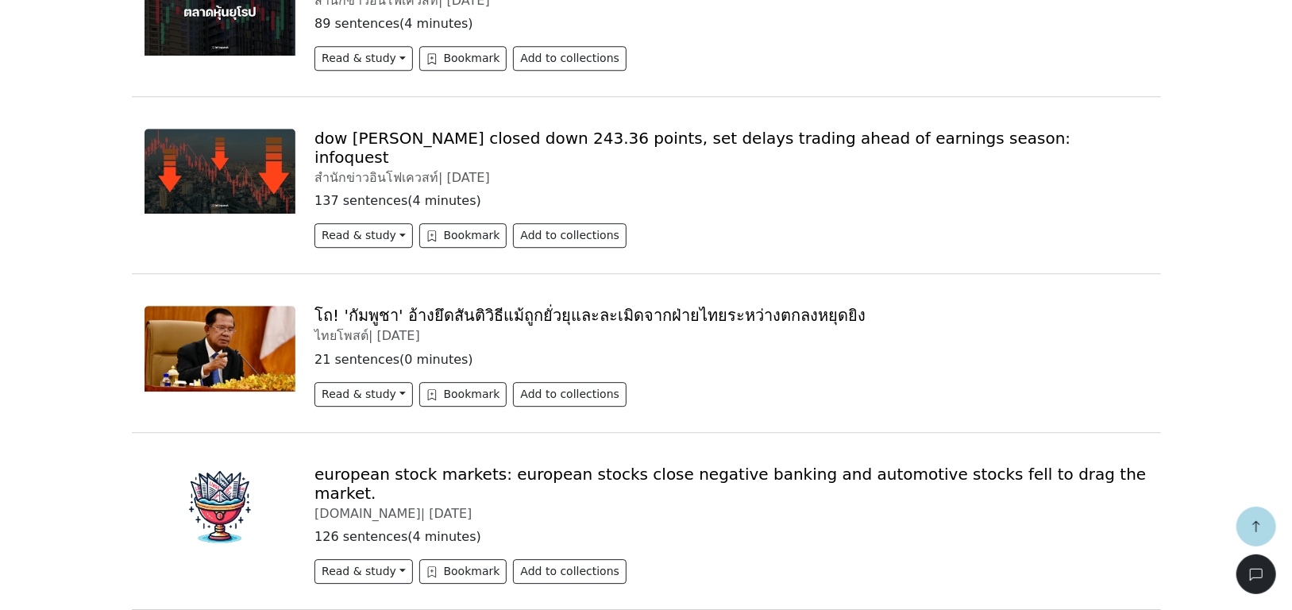
click at [359, 306] on link "โถ! 'กัมพูชา' อ้างยึดสันติวิธีแม้ถูกยั่วยุและละเมิดจากฝ่ายไทยระหว่างตกลงหยุดยิง" at bounding box center [589, 315] width 551 height 19
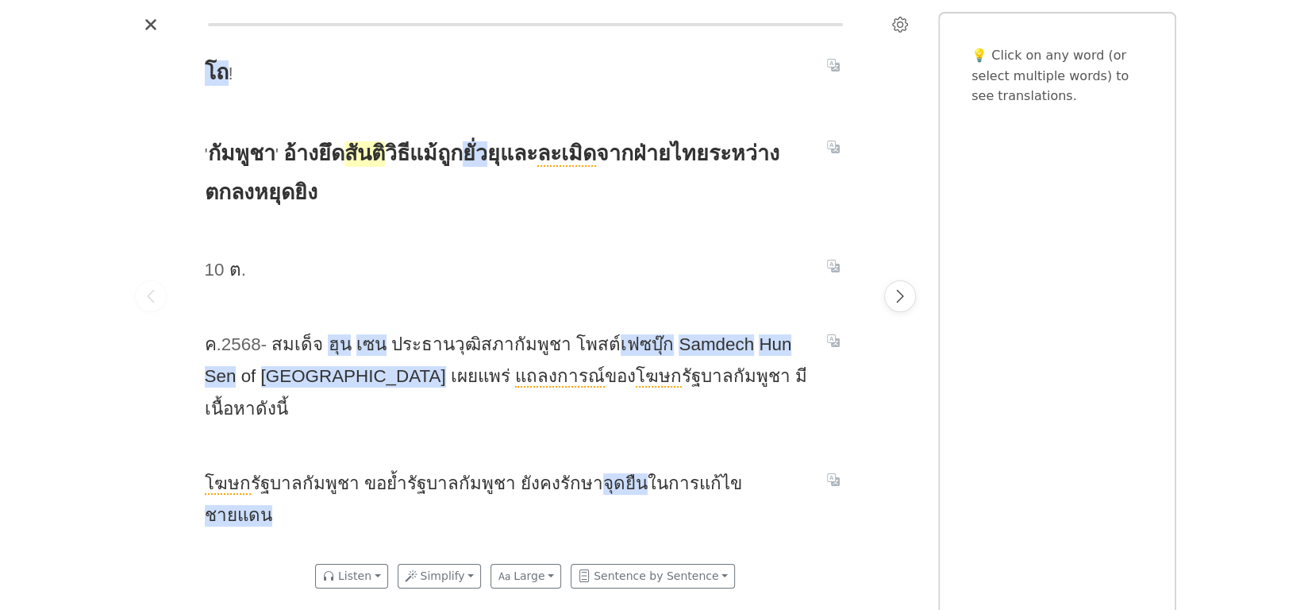
click at [379, 155] on span "สันติ" at bounding box center [365, 153] width 40 height 25
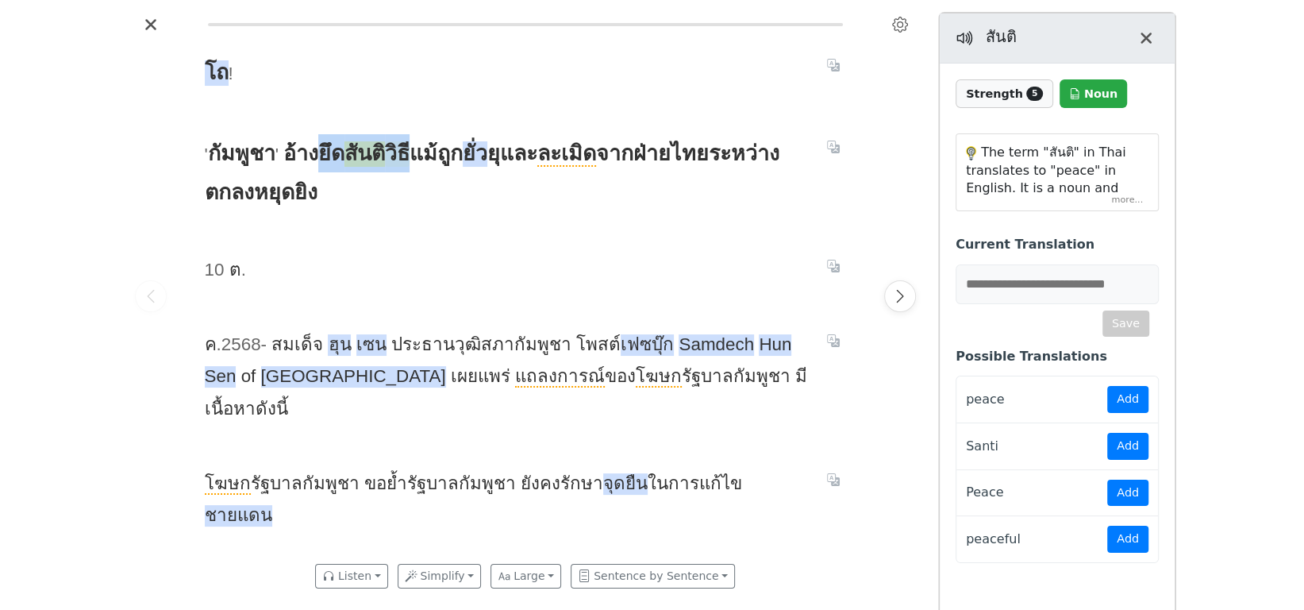
drag, startPoint x: 327, startPoint y: 165, endPoint x: 420, endPoint y: 160, distance: 93.0
click at [420, 160] on span "' กัมพูชา ' อ้าง ยึด สันติ วิธี แม้ ถูก ยั่ว ยุ และ ละเมิด จาก ฝ่าย ไทย ระหว่าง…" at bounding box center [506, 172] width 603 height 77
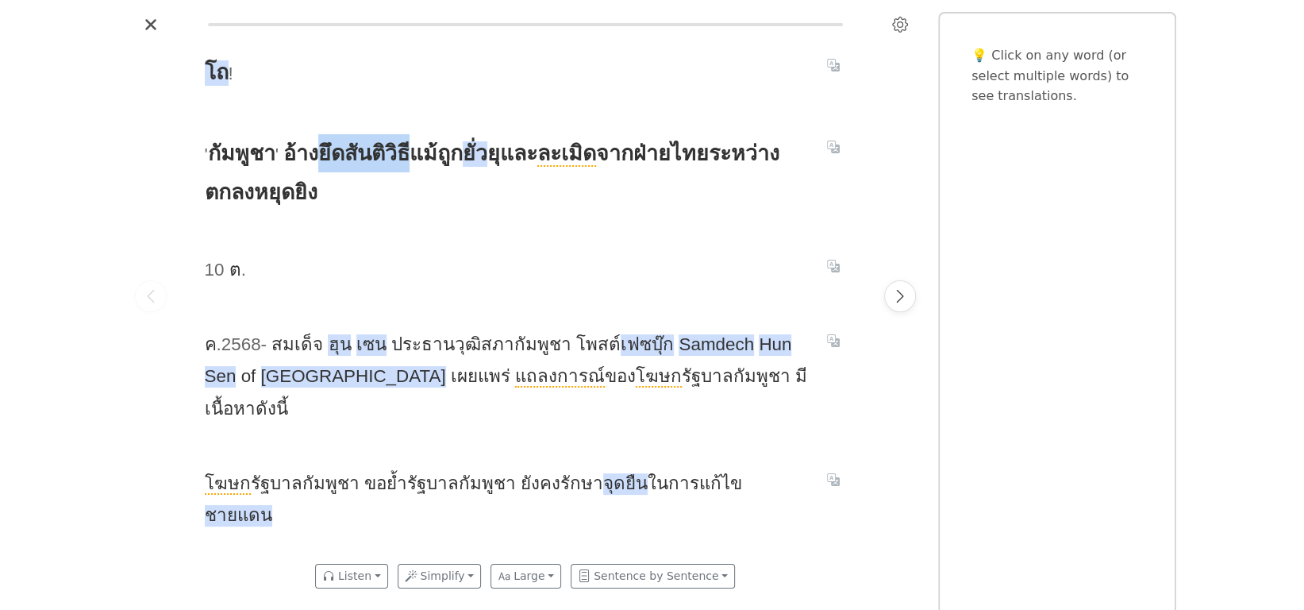
click at [283, 609] on div at bounding box center [159, 610] width 318 height 0
click at [615, 181] on span "' กัมพูชา ' อ้าง ยึด สันติ วิธี แม้ ถูก ยั่ว ยุ และ ละเมิด จาก ฝ่าย ไทย ระหว่าง…" at bounding box center [506, 172] width 603 height 77
drag, startPoint x: 480, startPoint y: 167, endPoint x: 519, endPoint y: 166, distance: 38.9
click at [519, 166] on span "' กัมพูชา ' อ้าง ยึด สันติ วิธี แม้ ถูก ยั่ว ยุ และ ละเมิด จาก ฝ่าย ไทย ระหว่าง…" at bounding box center [506, 172] width 603 height 77
click at [318, 609] on div at bounding box center [159, 610] width 318 height 0
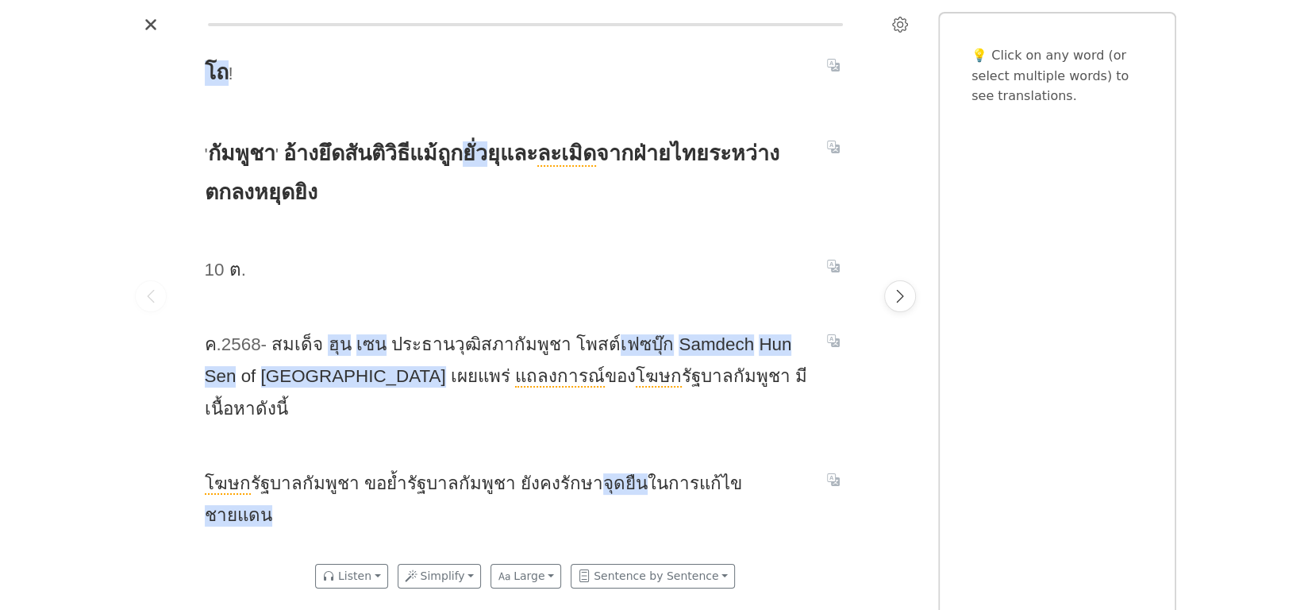
click at [611, 221] on div "โถ ! ' กัมพูชา ' อ้าง ยึด สันติ วิธี แม้ ถูก ยั่ว ยุ และ ละเมิด จาก ฝ่าย ไทย ระ…" at bounding box center [525, 295] width 673 height 516
click at [487, 157] on span "ยั่ว" at bounding box center [475, 153] width 25 height 25
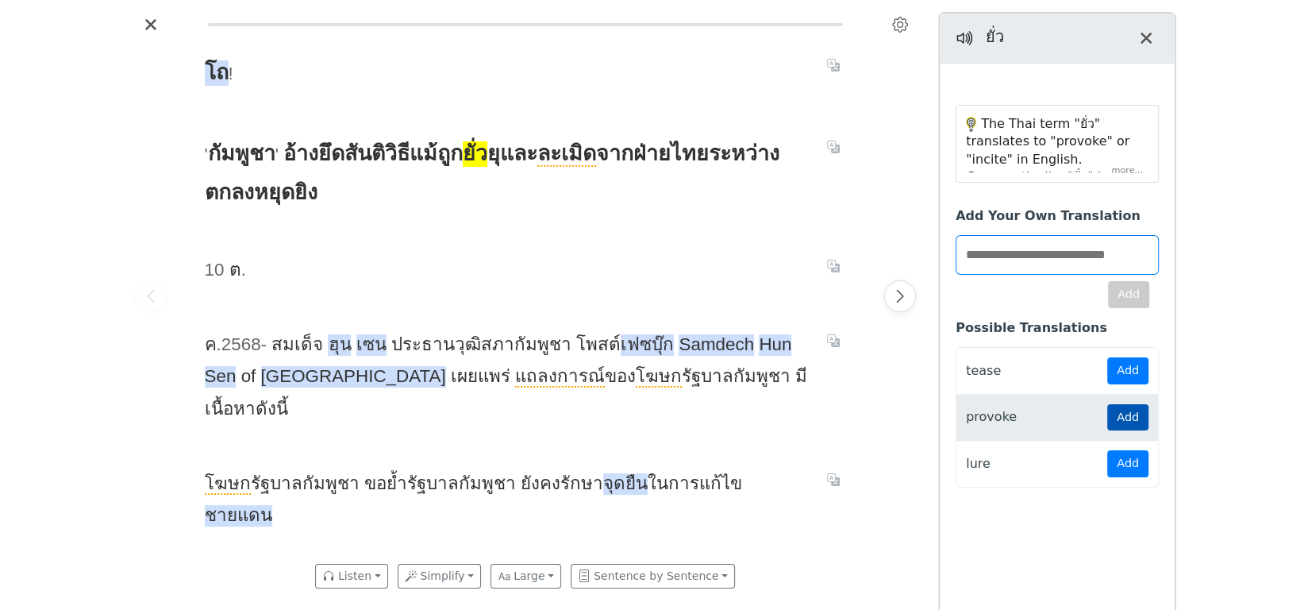
click at [1118, 410] on button "Add" at bounding box center [1127, 417] width 41 height 27
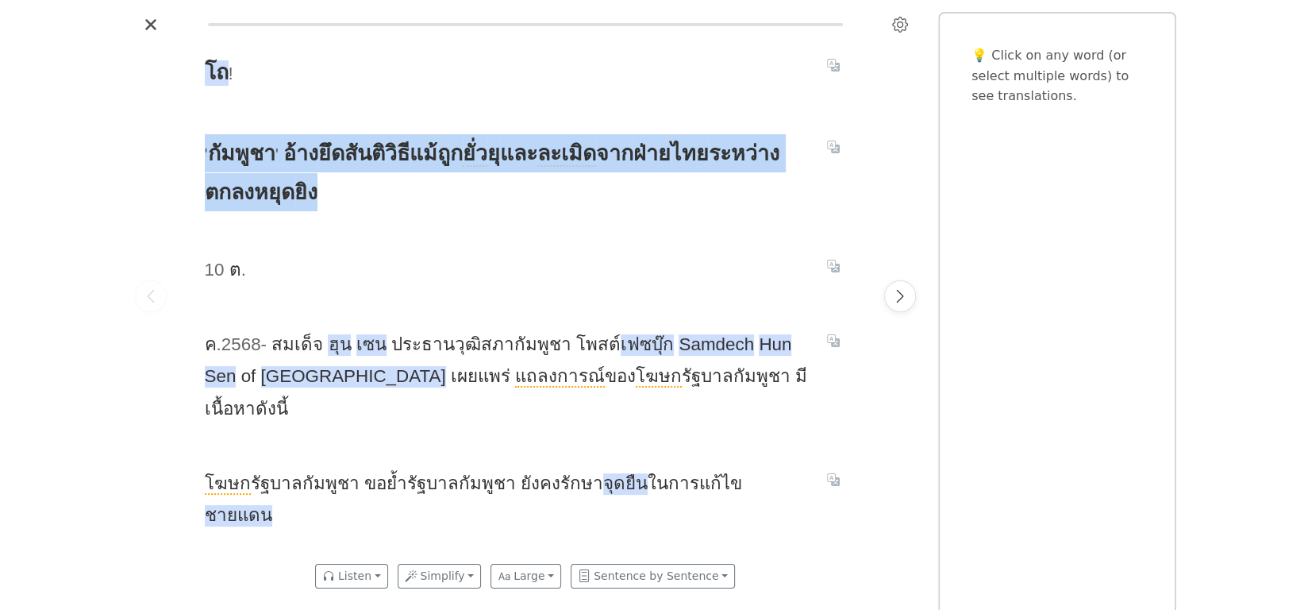
drag, startPoint x: 195, startPoint y: 156, endPoint x: 472, endPoint y: 222, distance: 284.2
click at [472, 222] on div "โถ ! ' กัมพูชา ' อ้าง ยึด สันติ วิธี แม้ ถูก ยั่ว ยุ และ ละเมิด จาก ฝ่าย ไทย ระ…" at bounding box center [525, 295] width 673 height 516
click at [318, 609] on div at bounding box center [159, 610] width 318 height 0
click at [448, 177] on span "' กัมพูชา ' อ้าง ยึด สันติ วิธี แม้ ถูก ยั่ว ยุ และ ละเมิด จาก ฝ่าย ไทย ระหว่าง…" at bounding box center [506, 172] width 603 height 77
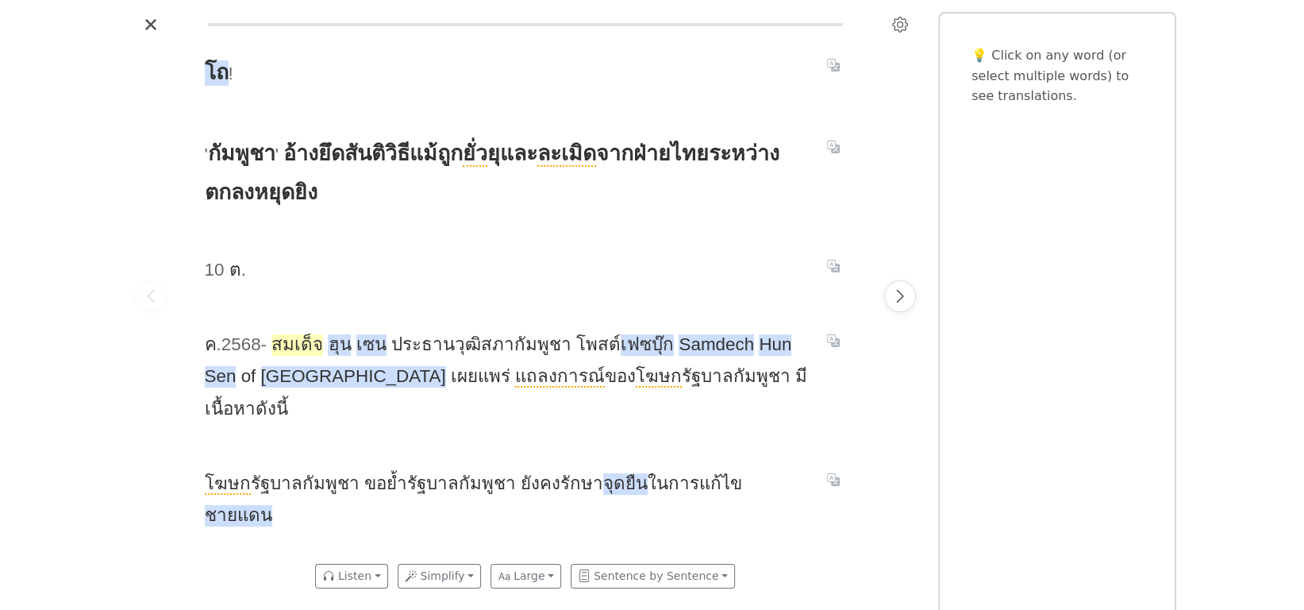
click at [301, 347] on span "สมเด็จ" at bounding box center [297, 344] width 52 height 21
click at [445, 294] on div "โถ ! ' กัมพูชา ' อ้าง ยึด สันติ วิธี แม้ ถูก ยั่ว ยุ และ ละเมิด จาก ฝ่าย ไทย ระ…" at bounding box center [525, 295] width 673 height 516
click at [455, 348] on span "วุฒิสภา" at bounding box center [485, 344] width 60 height 21
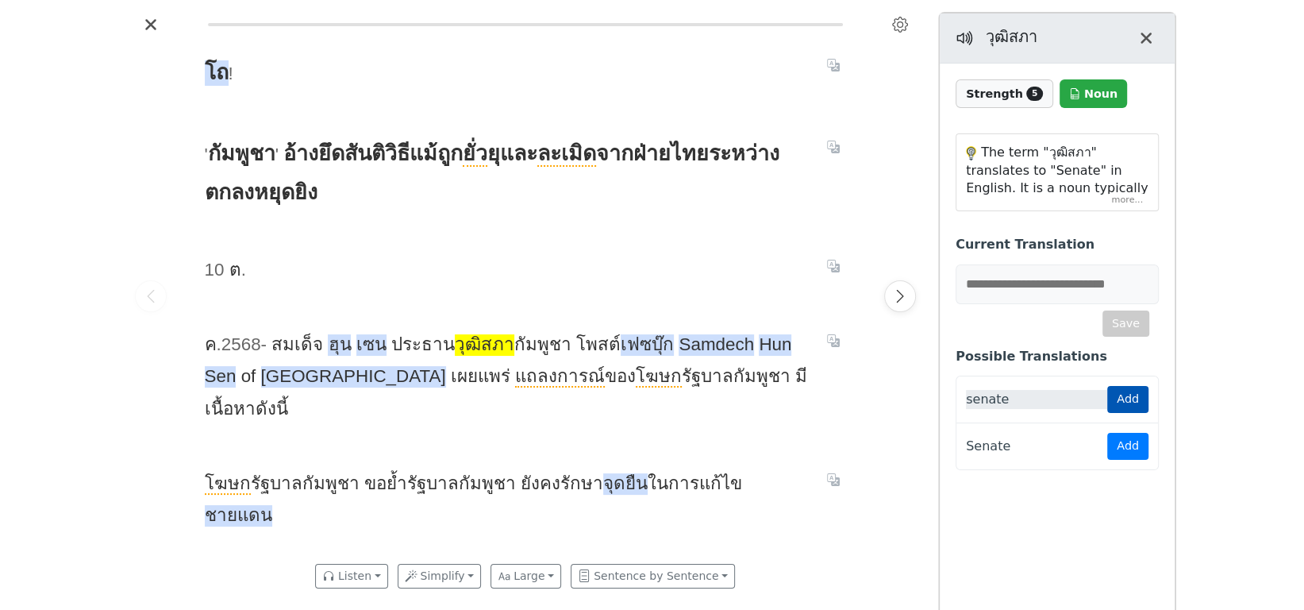
click at [1120, 401] on button "Add" at bounding box center [1127, 400] width 41 height 27
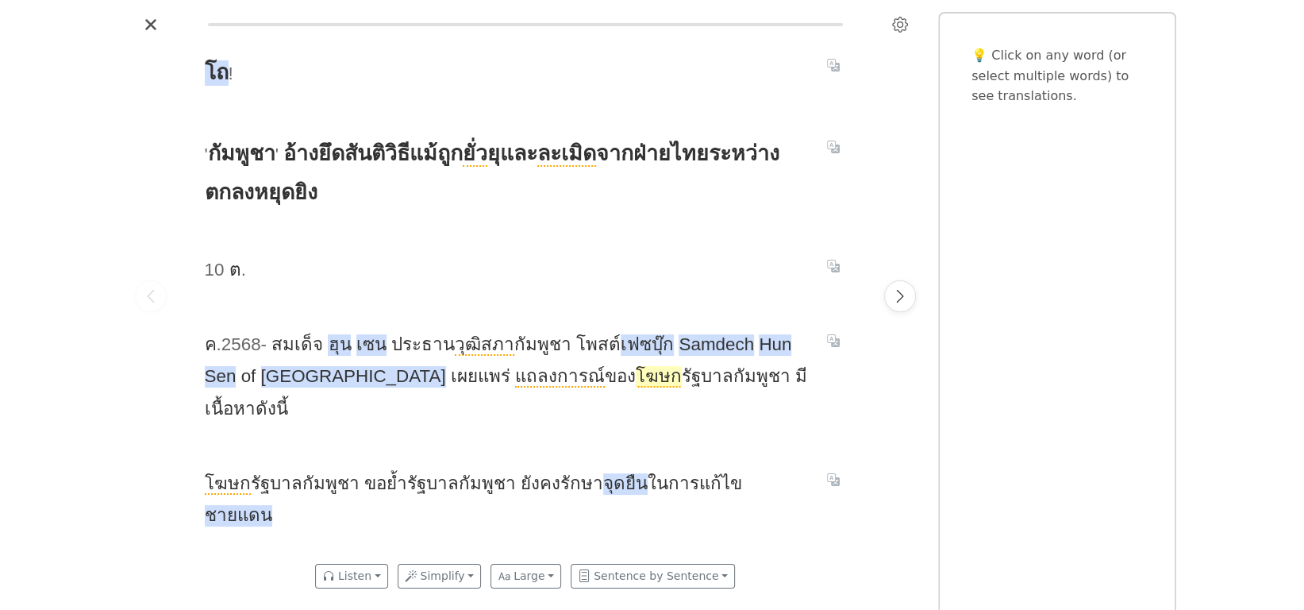
click at [636, 380] on span "โฆษก" at bounding box center [659, 376] width 46 height 21
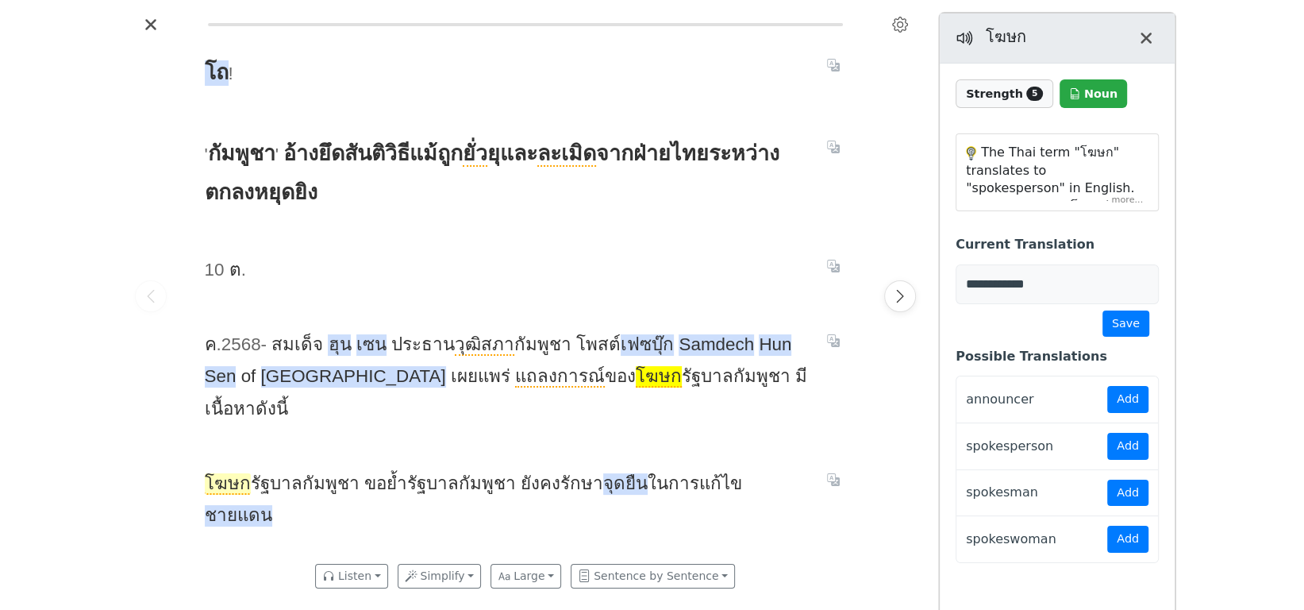
click at [233, 473] on span "โฆษก" at bounding box center [228, 483] width 46 height 21
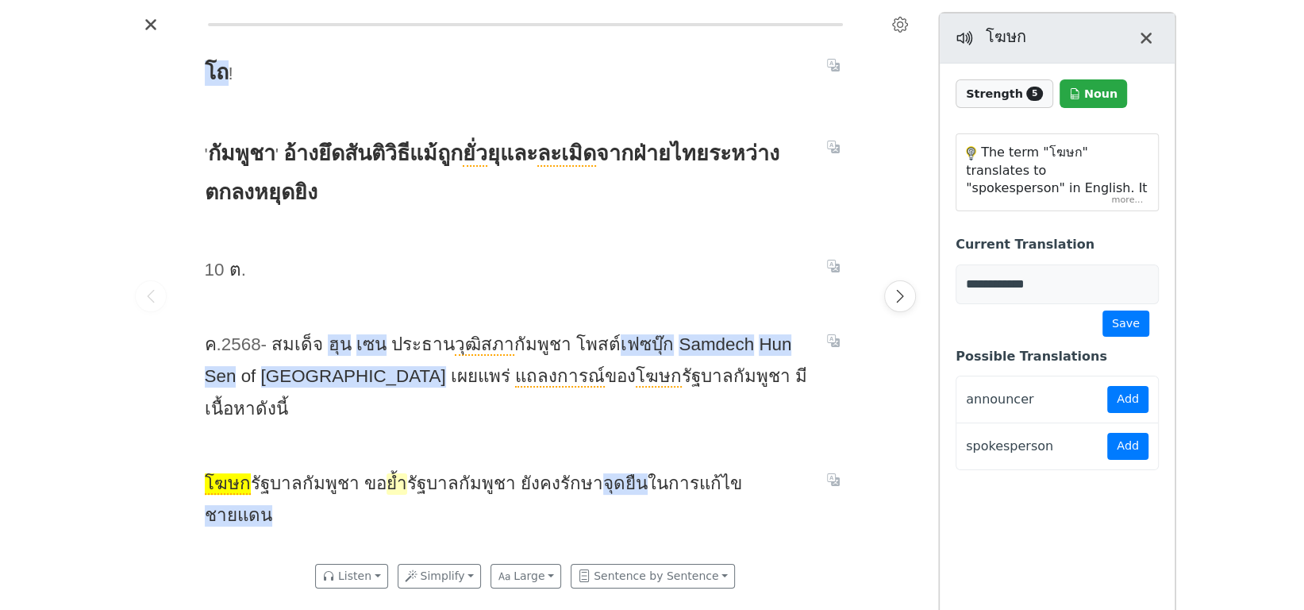
click at [387, 473] on span "ย้ำ" at bounding box center [397, 483] width 21 height 21
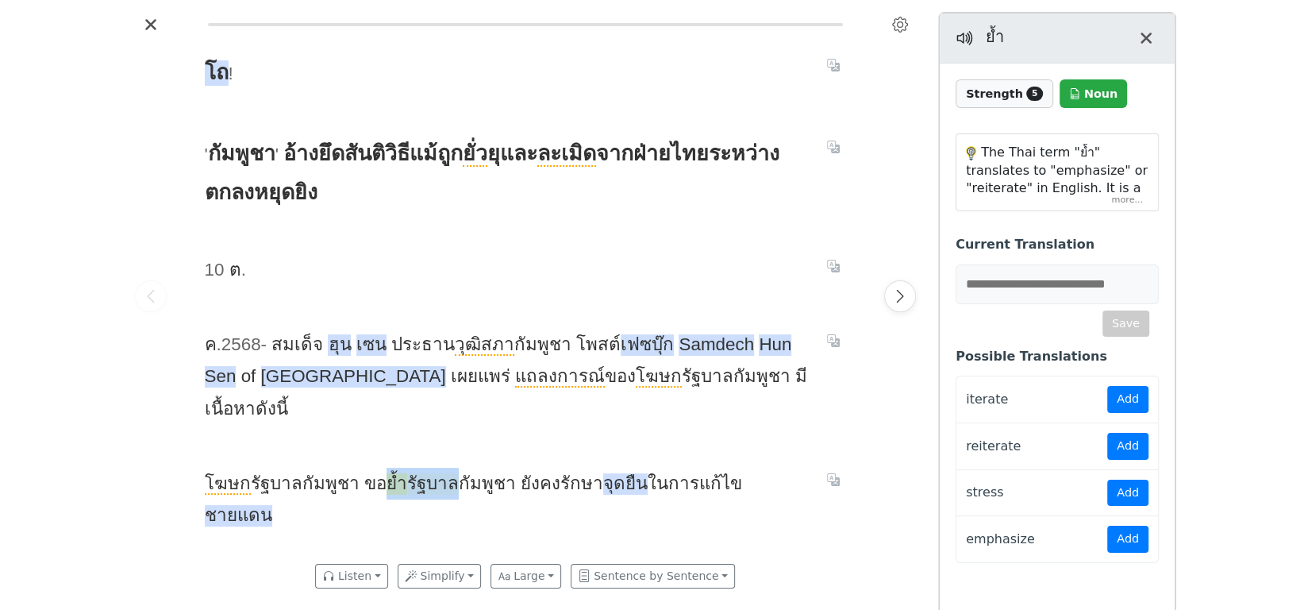
drag, startPoint x: 377, startPoint y: 459, endPoint x: 441, endPoint y: 455, distance: 63.6
click at [441, 468] on span "โฆษก รัฐบาล กัมพูชา ขอ ย้ำ รัฐบาล กัมพูชา ยัง คง รักษา จุดยืน ใน การ แก้ไข ชายแ…" at bounding box center [506, 500] width 603 height 64
click at [318, 609] on div at bounding box center [159, 610] width 318 height 0
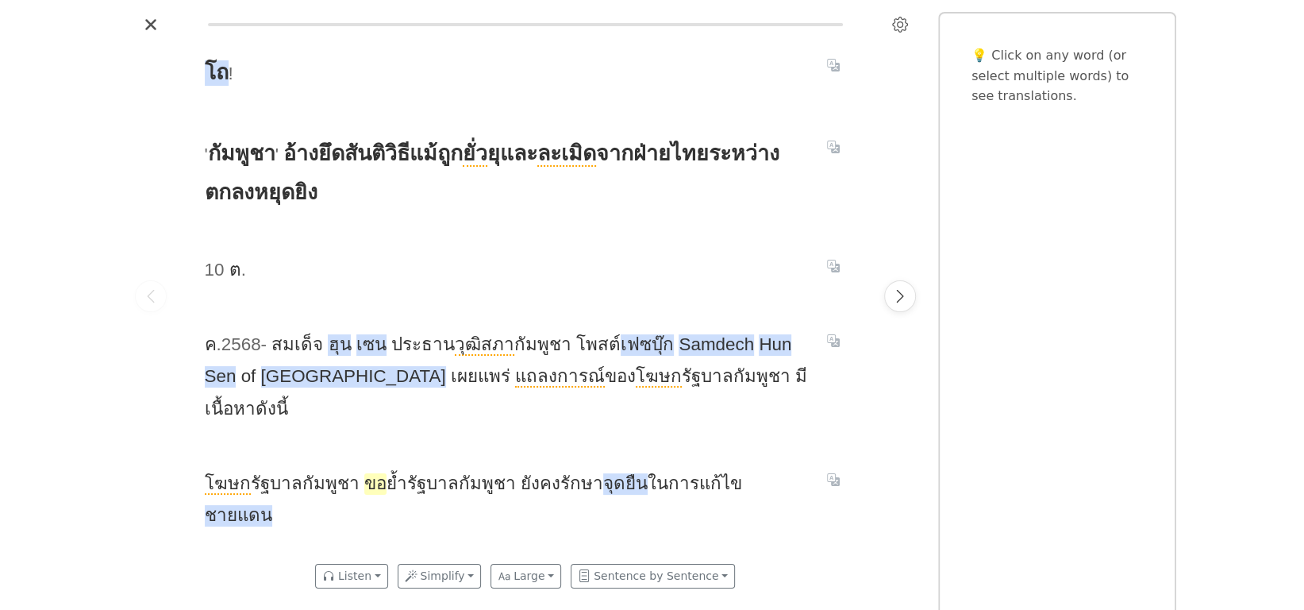
click at [364, 473] on span "ขอ" at bounding box center [375, 483] width 22 height 21
drag, startPoint x: 355, startPoint y: 456, endPoint x: 443, endPoint y: 460, distance: 88.2
click at [443, 468] on span "โฆษก รัฐบาล กัมพูชา ขอ ย้ำ รัฐบาล กัมพูชา ยัง คง รักษา จุดยืน ใน การ แก้ไข ชายแ…" at bounding box center [506, 500] width 603 height 64
click at [268, 609] on div at bounding box center [159, 610] width 318 height 0
click at [540, 473] on span "คง" at bounding box center [550, 483] width 21 height 21
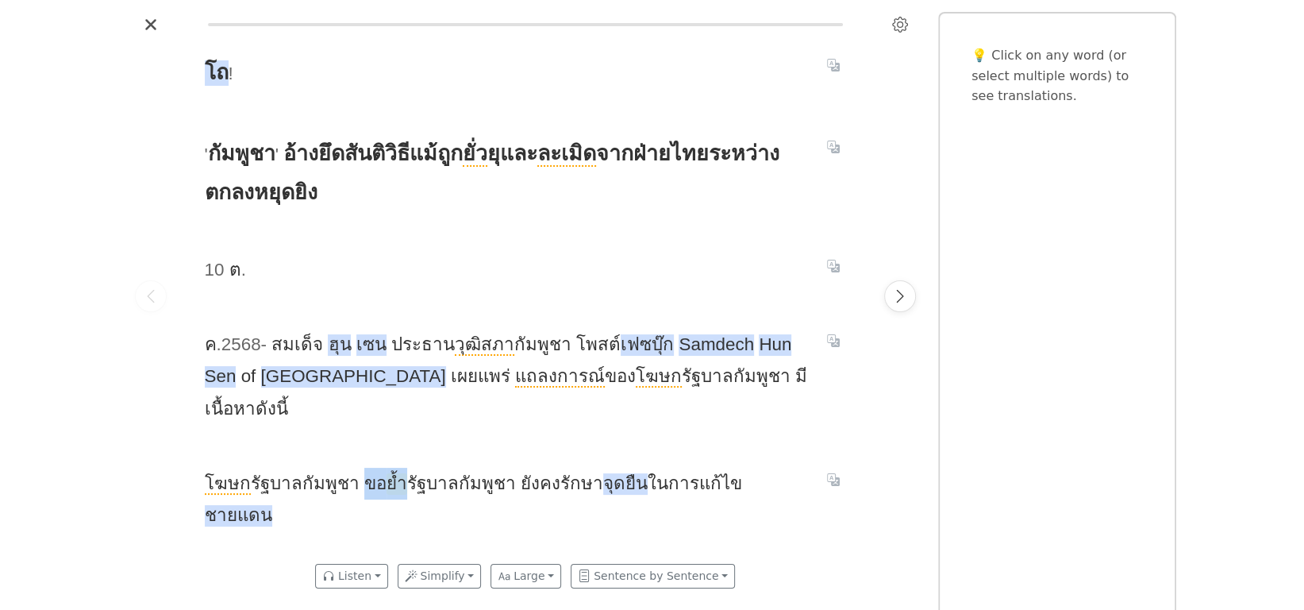
drag, startPoint x: 354, startPoint y: 453, endPoint x: 395, endPoint y: 456, distance: 41.4
click at [395, 468] on span "โฆษก รัฐบาล กัมพูชา ขอ ย้ำ รัฐบาล กัมพูชา ยัง คง รักษา จุดยืน ใน การ แก้ไข ชายแ…" at bounding box center [506, 500] width 603 height 64
click at [312, 609] on div at bounding box center [159, 610] width 318 height 0
click at [439, 483] on div "โถ ! ' กัมพูชา ' อ้าง ยึด สันติ วิธี แม้ ถูก ยั่ว ยุ และ ละเมิด จาก ฝ่าย ไทย ระ…" at bounding box center [525, 295] width 673 height 516
click at [387, 473] on span "ย้ำ" at bounding box center [397, 483] width 21 height 21
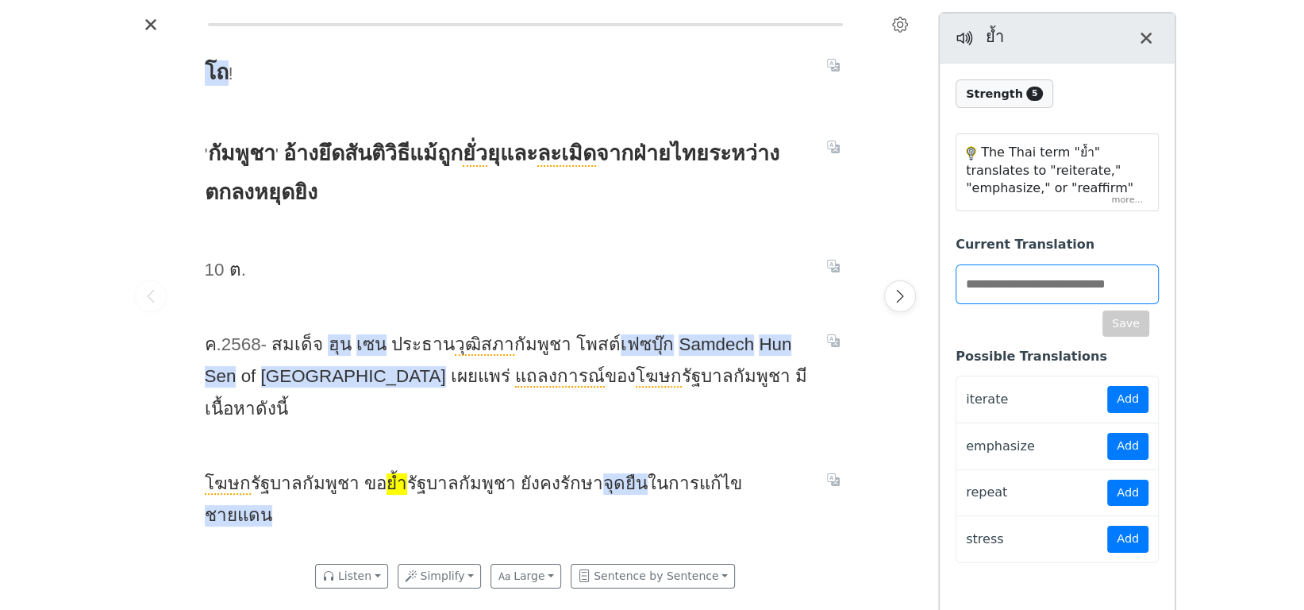
click at [1013, 283] on input "text" at bounding box center [1057, 284] width 203 height 40
type input "*********"
click at [1120, 319] on button "Save" at bounding box center [1125, 323] width 47 height 27
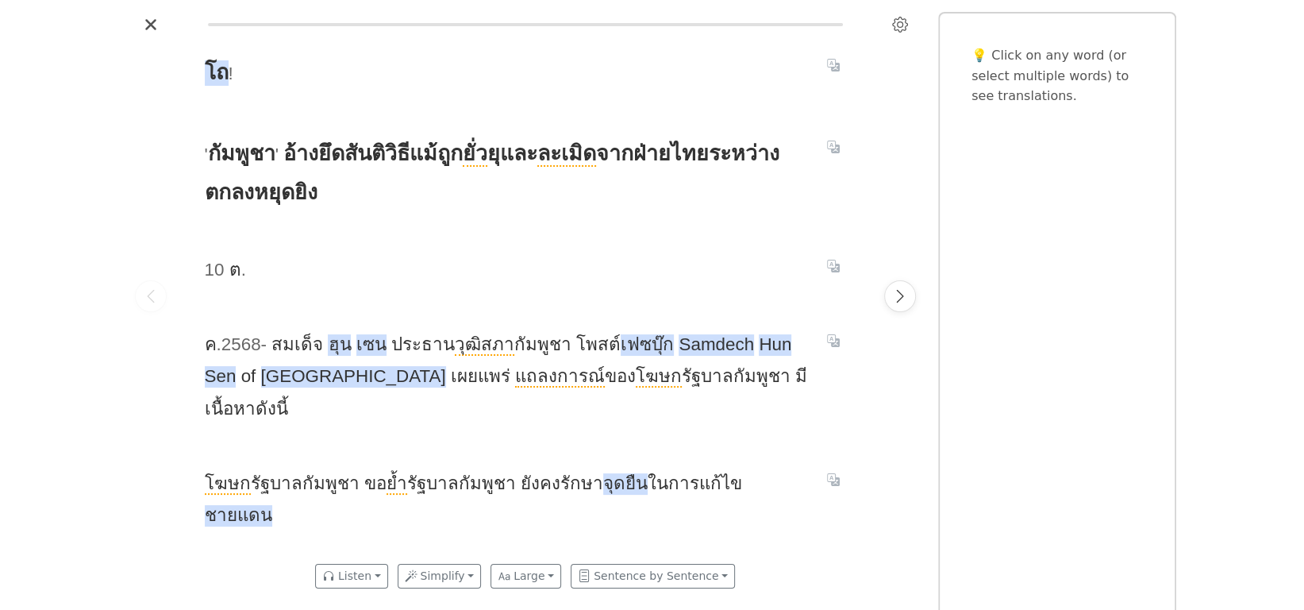
click at [571, 468] on span "โฆษก รัฐบาล กัมพูชา ขอ ย้ำ รัฐบาล กัมพูชา ยัง คง รักษา จุดยืน ใน การ แก้ไข ชายแ…" at bounding box center [506, 500] width 603 height 64
click at [614, 473] on span "จุดยืน" at bounding box center [625, 483] width 44 height 21
click at [889, 290] on button "Next page" at bounding box center [900, 296] width 32 height 32
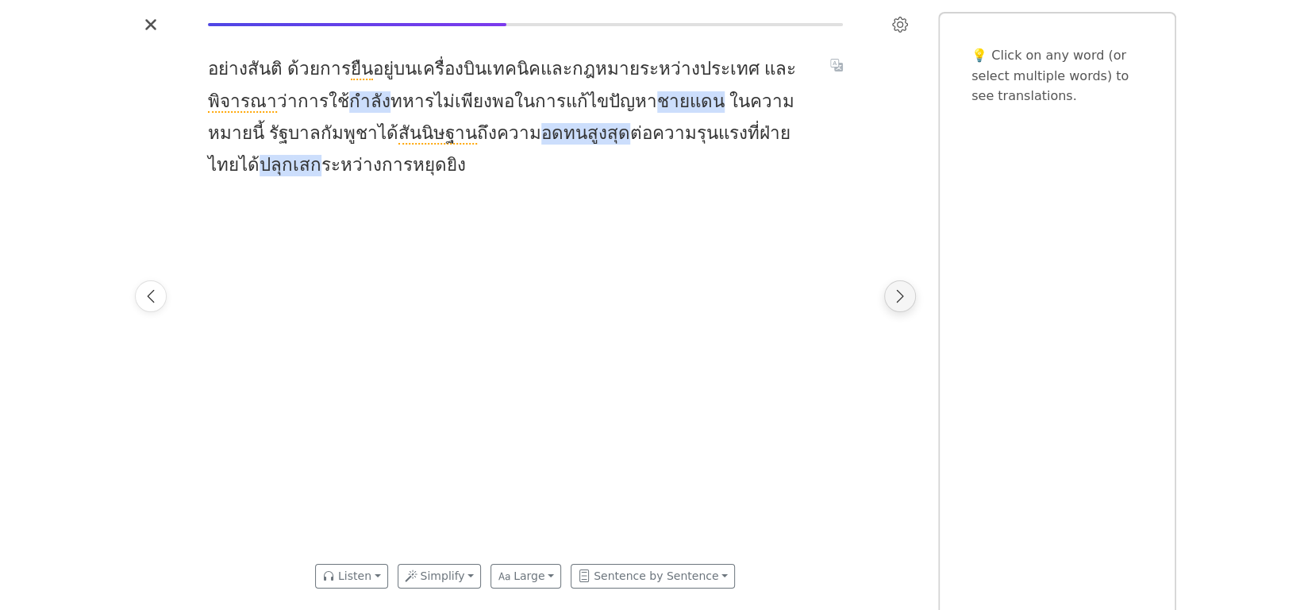
scroll to position [0, 672]
click at [248, 104] on span "พิจารณา" at bounding box center [240, 101] width 69 height 21
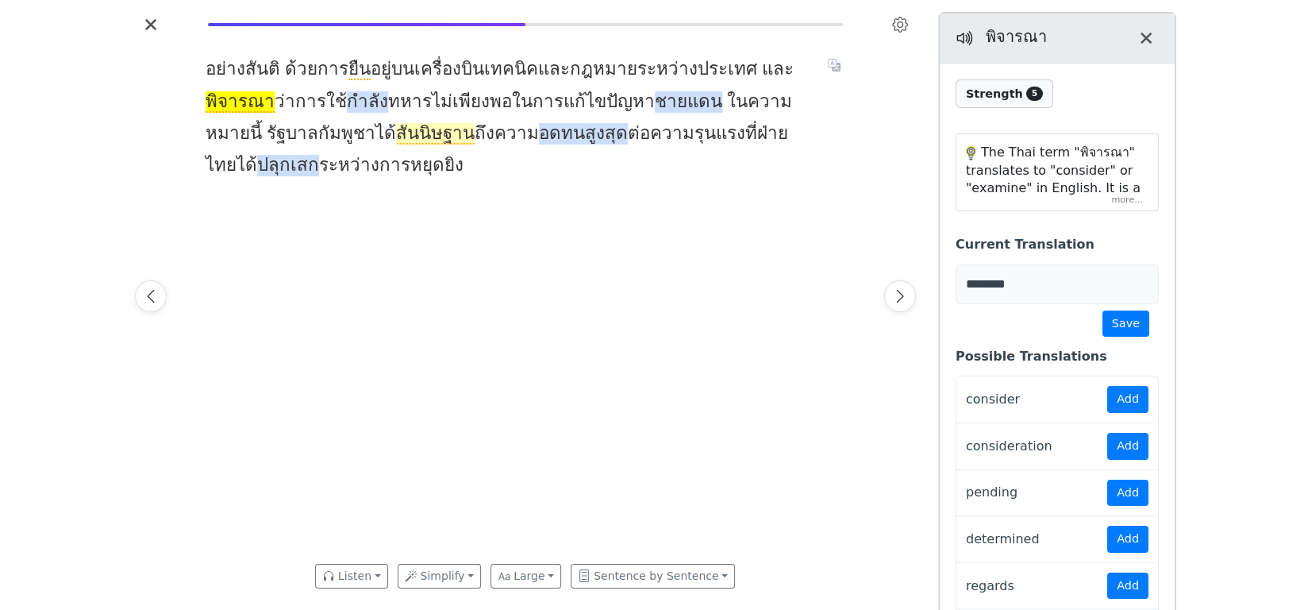
click at [396, 132] on span "สันนิษฐาน" at bounding box center [435, 133] width 79 height 21
type input "*******"
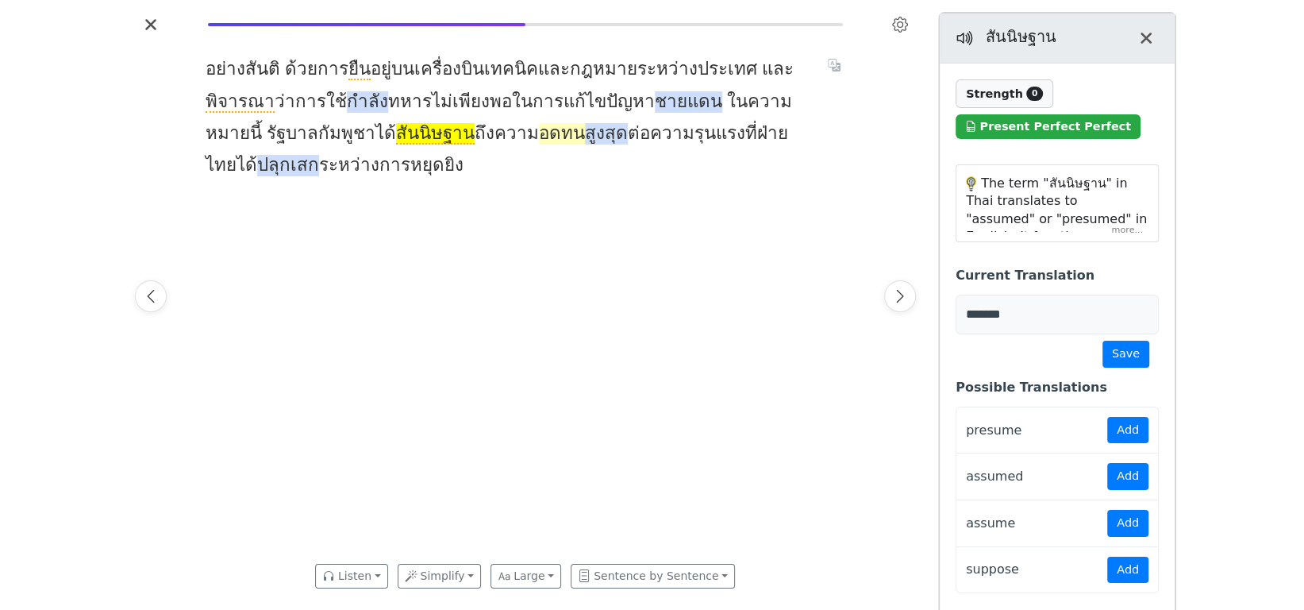
click at [539, 133] on span "อดทน" at bounding box center [562, 133] width 46 height 21
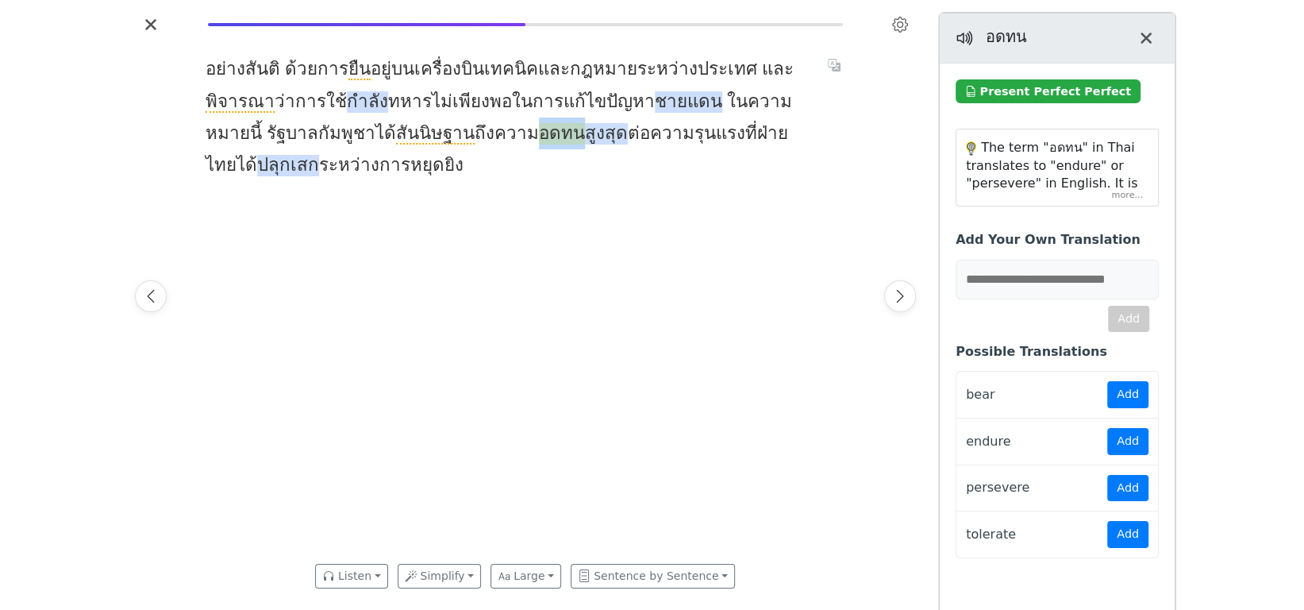
drag, startPoint x: 464, startPoint y: 137, endPoint x: 502, endPoint y: 137, distance: 38.1
click at [539, 137] on span "อดทน" at bounding box center [562, 133] width 46 height 21
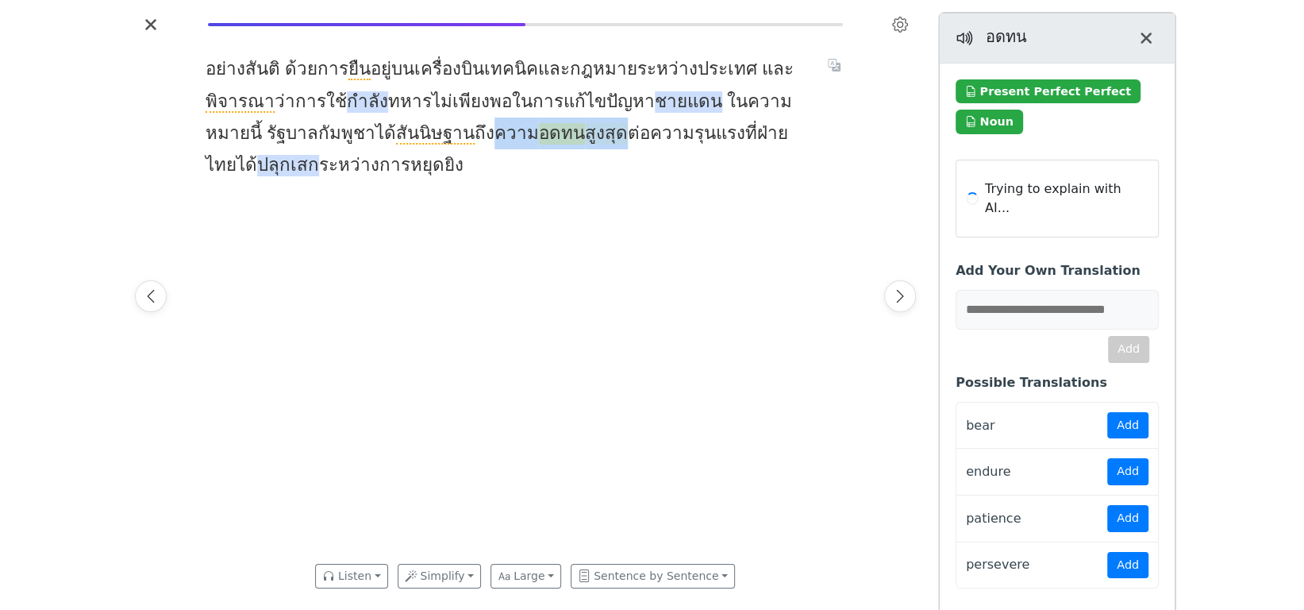
drag, startPoint x: 422, startPoint y: 141, endPoint x: 543, endPoint y: 143, distance: 120.7
click at [543, 143] on span "อย่าง สันติ ด้วย การ ยืน อยู่ บน เครื่อง บิน เทคนิค และ กฎหมาย ระหว่าง ประเทศ แ…" at bounding box center [507, 117] width 603 height 128
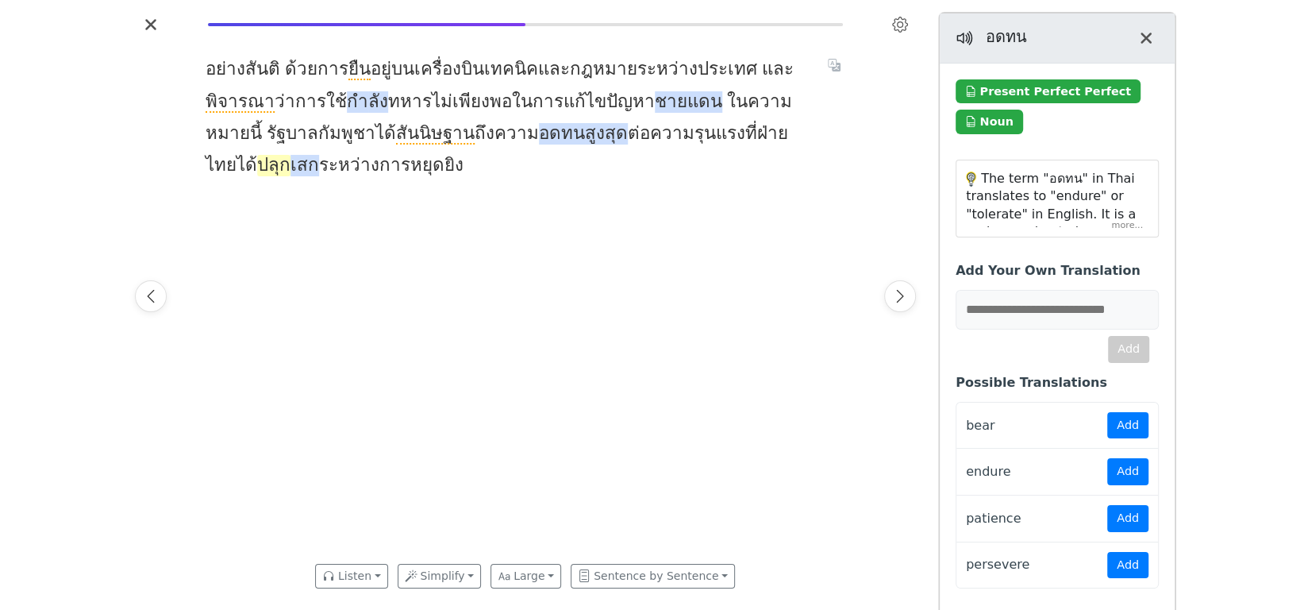
click at [291, 155] on span "ปลุก" at bounding box center [273, 165] width 33 height 21
drag, startPoint x: 747, startPoint y: 137, endPoint x: 805, endPoint y: 139, distance: 58.0
click at [805, 139] on span "อย่าง สันติ ด้วย การ ยืน อยู่ บน เครื่อง บิน เทคนิค และ กฎหมาย ระหว่าง ประเทศ แ…" at bounding box center [507, 117] width 603 height 128
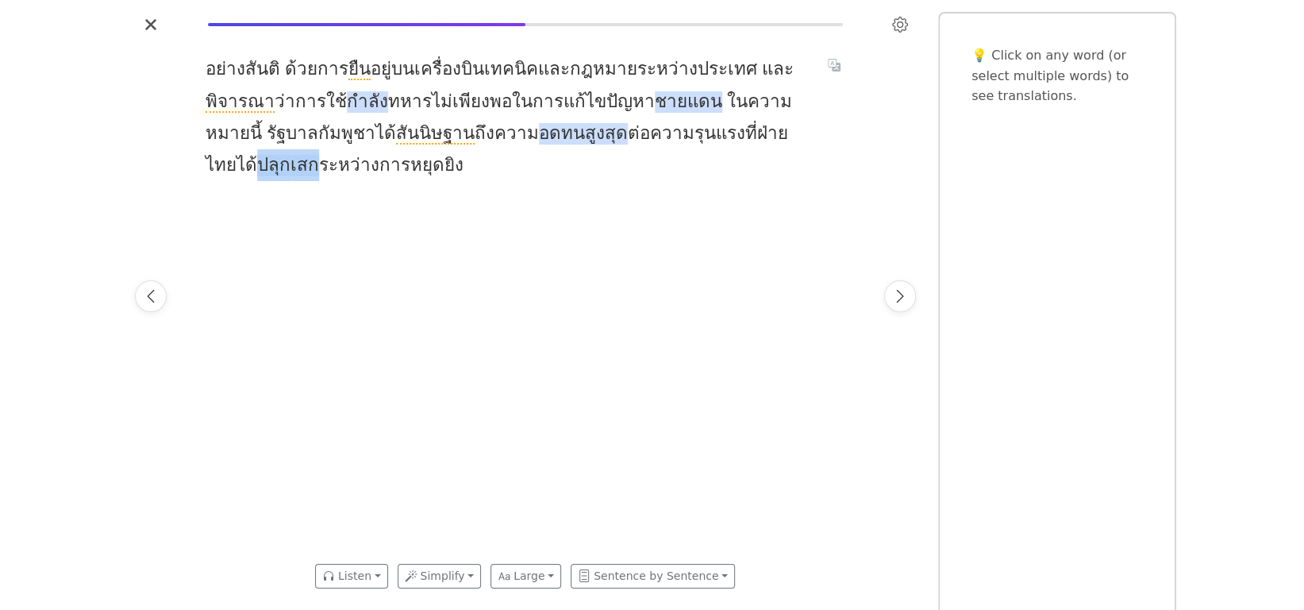
click at [318, 609] on div at bounding box center [159, 610] width 318 height 0
click at [851, 121] on div "อย่าง สันติ ด้วย การ ยืน อยู่ บน เครื่อง บิน เทคนิค และ กฎหมาย ระหว่าง ประเทศ แ…" at bounding box center [526, 295] width 673 height 516
drag, startPoint x: 750, startPoint y: 142, endPoint x: 795, endPoint y: 142, distance: 44.5
click at [795, 142] on span "อย่าง สันติ ด้วย การ ยืน อยู่ บน เครื่อง บิน เทคนิค และ กฎหมาย ระหว่าง ประเทศ แ…" at bounding box center [507, 117] width 603 height 128
click at [319, 155] on span "เสก" at bounding box center [305, 165] width 29 height 21
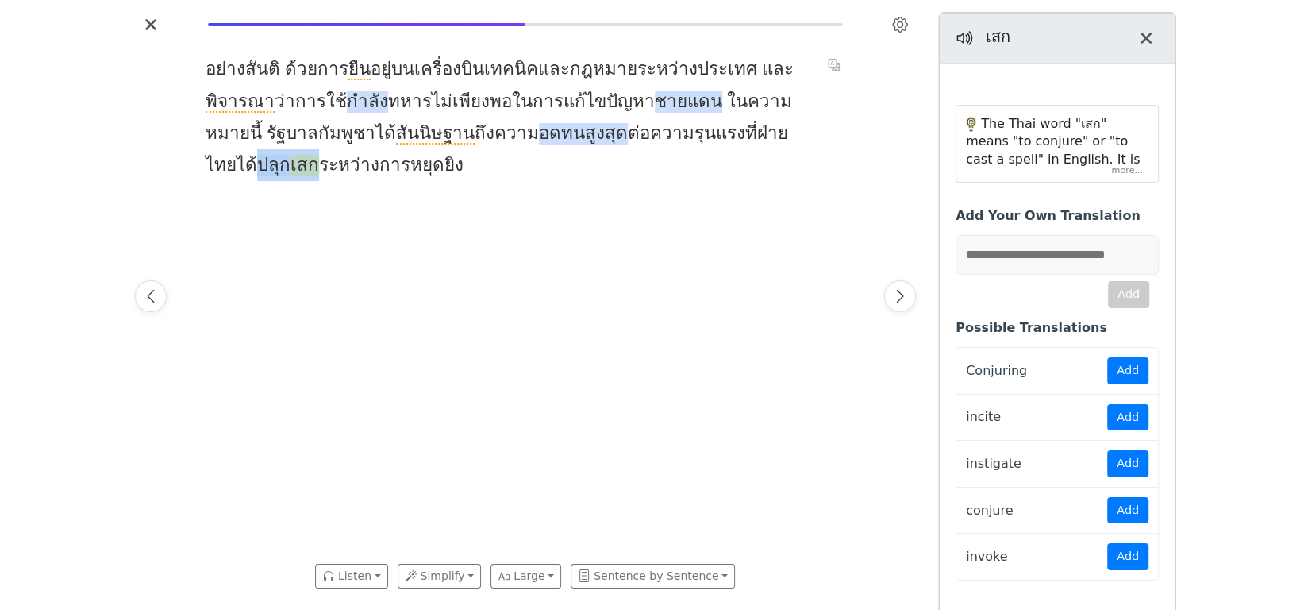
drag, startPoint x: 743, startPoint y: 137, endPoint x: 803, endPoint y: 141, distance: 60.4
click at [803, 141] on span "อย่าง สันติ ด้วย การ ยืน อยู่ บน เครื่อง บิน เทคนิค และ กฎหมาย ระหว่าง ประเทศ แ…" at bounding box center [507, 117] width 603 height 128
click at [291, 155] on span "ปลุก" at bounding box center [273, 165] width 33 height 21
drag, startPoint x: 752, startPoint y: 137, endPoint x: 803, endPoint y: 139, distance: 50.8
click at [803, 139] on span "อย่าง สันติ ด้วย การ ยืน อยู่ บน เครื่อง บิน เทคนิค และ กฎหมาย ระหว่าง ประเทศ แ…" at bounding box center [507, 117] width 603 height 128
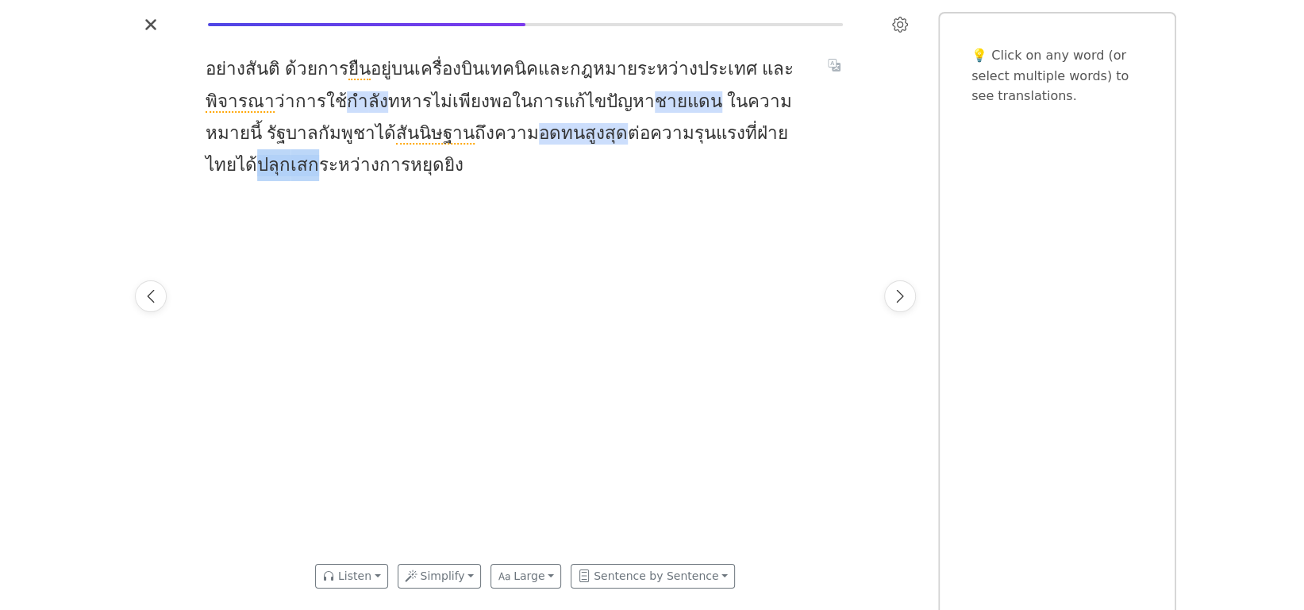
click at [318, 609] on div at bounding box center [159, 610] width 318 height 0
click at [939, 609] on div "Close" at bounding box center [652, 610] width 1304 height 0
click at [905, 288] on icon "Next page" at bounding box center [900, 296] width 16 height 16
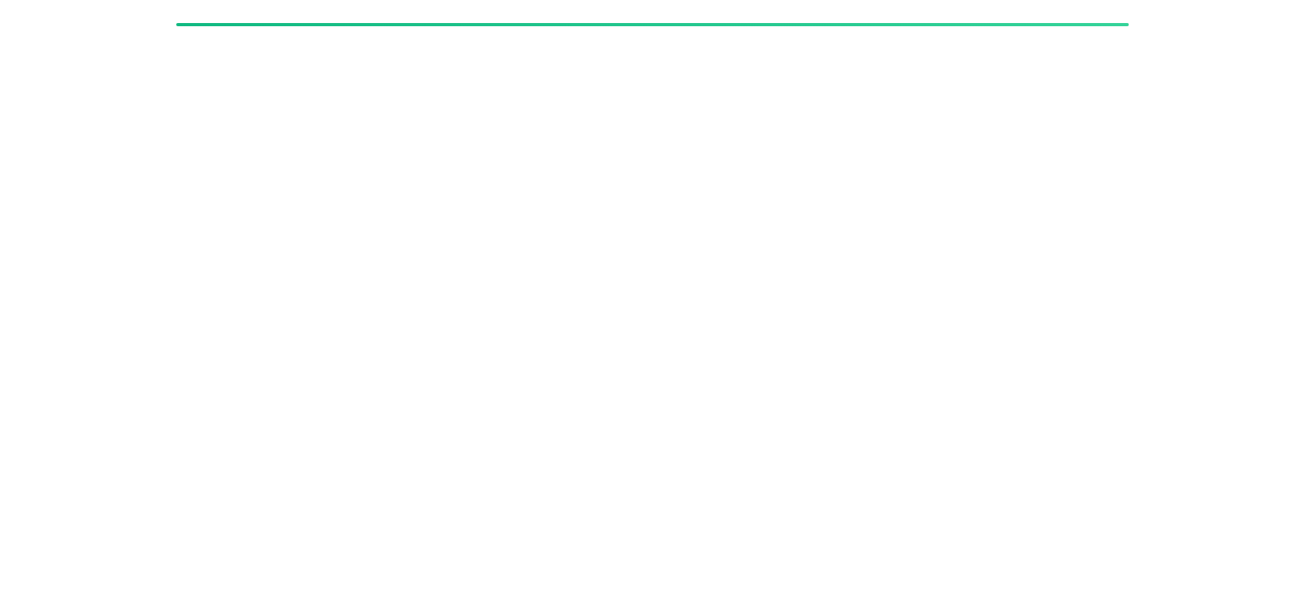
scroll to position [0, 1854]
click at [938, 609] on div "Close" at bounding box center [652, 610] width 1304 height 0
click at [198, 23] on div "Reading progress" at bounding box center [652, 24] width 953 height 3
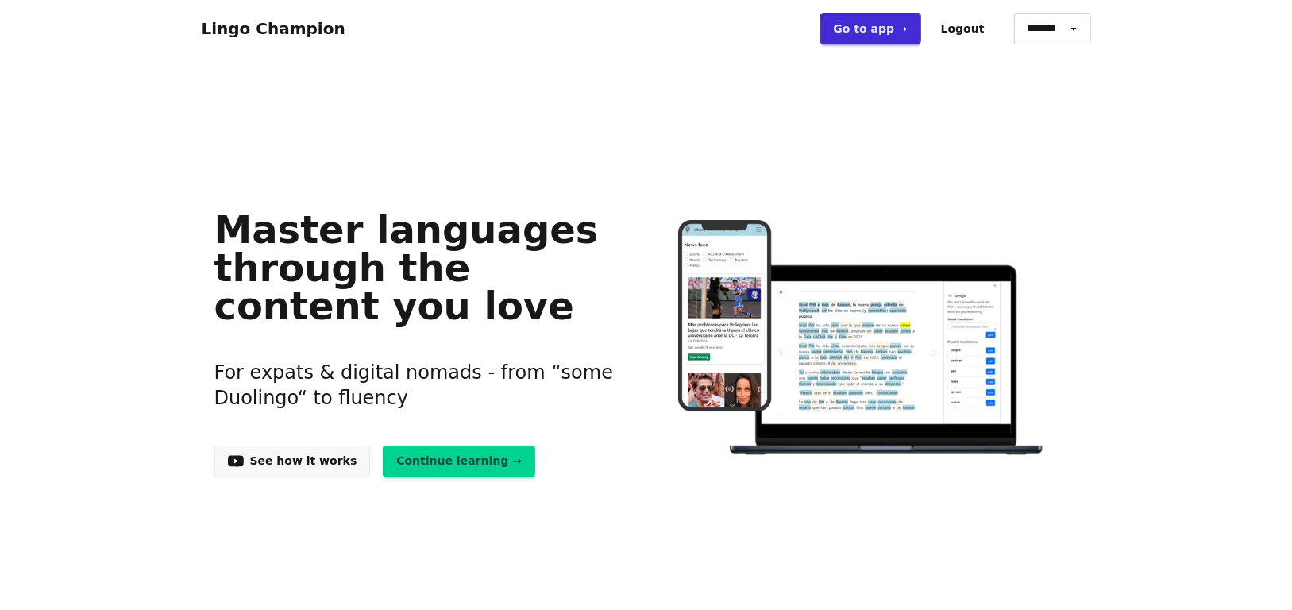
click at [919, 33] on link "Go to app ➝" at bounding box center [870, 29] width 101 height 32
